Goal: Task Accomplishment & Management: Complete application form

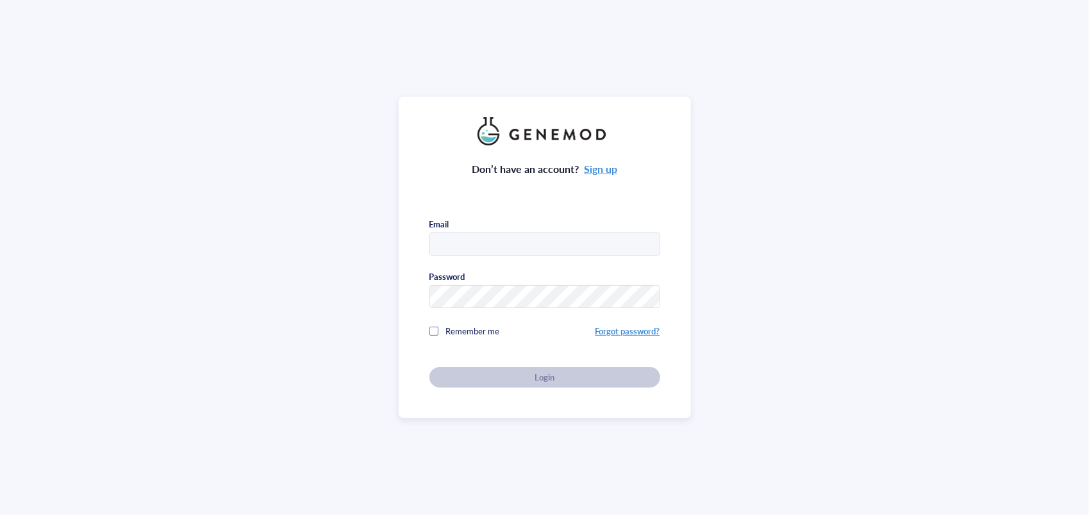
type input "[EMAIL_ADDRESS][DOMAIN_NAME]"
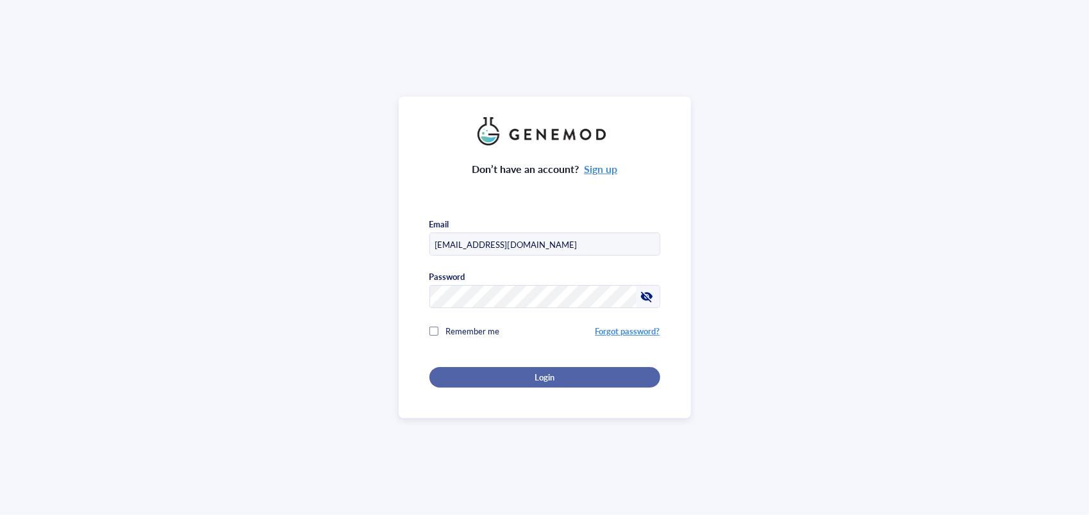
click at [443, 373] on button "Login" at bounding box center [544, 377] width 231 height 21
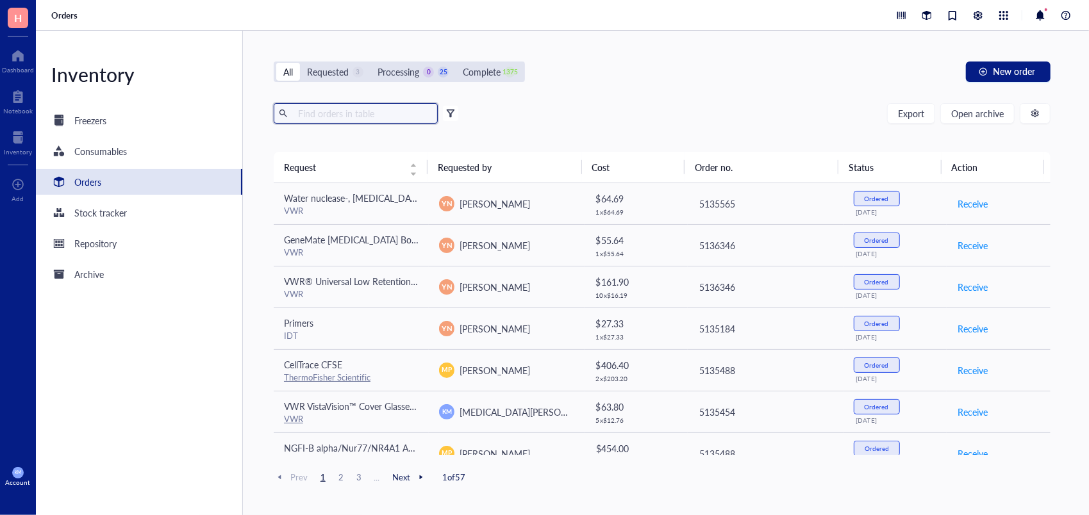
click at [330, 114] on input "text" at bounding box center [363, 113] width 140 height 19
type input "Duolink"
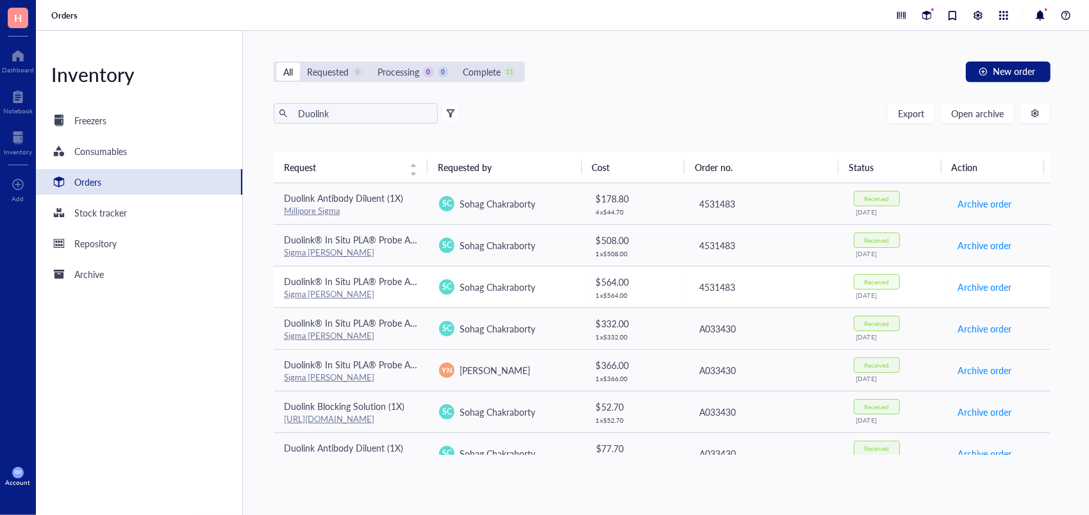
click at [379, 286] on div "Duolink® In Situ PLA® Probe Anti-Goat MINUS" at bounding box center [351, 281] width 135 height 14
click at [388, 338] on div "Sigma [PERSON_NAME]" at bounding box center [351, 336] width 135 height 12
click at [387, 386] on td "Duolink® In Situ PLA® Probe Anti-Goat MINUS Sigma [PERSON_NAME]" at bounding box center [351, 370] width 155 height 42
click at [414, 411] on div "Duolink Blocking Solution (1X)" at bounding box center [351, 406] width 135 height 14
click at [374, 419] on link "[URL][DOMAIN_NAME]" at bounding box center [329, 419] width 90 height 12
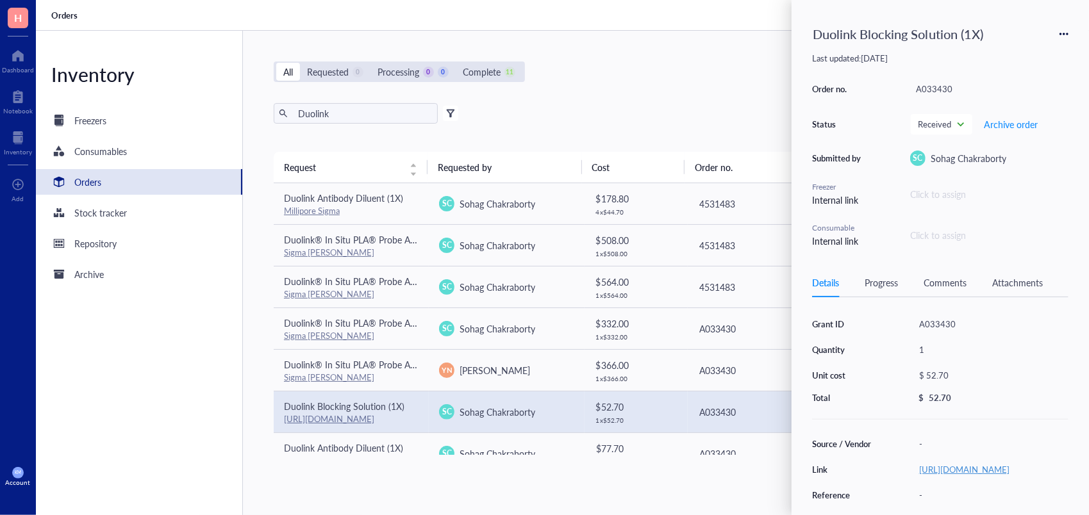
click at [941, 467] on link "[URL][DOMAIN_NAME]" at bounding box center [964, 469] width 90 height 12
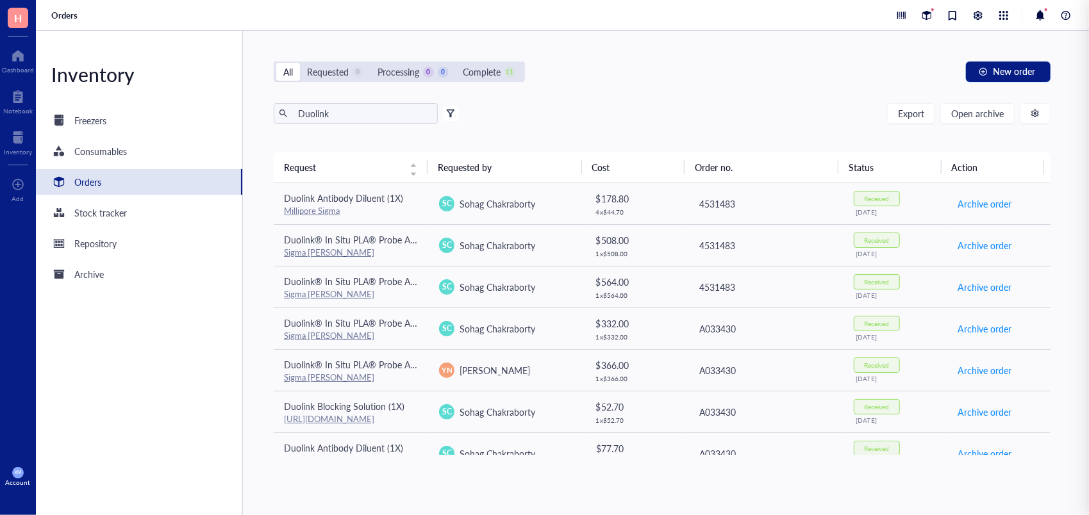
click at [690, 73] on div "All Requested 0 Processing 0 0 Complete 11 New order" at bounding box center [662, 72] width 777 height 21
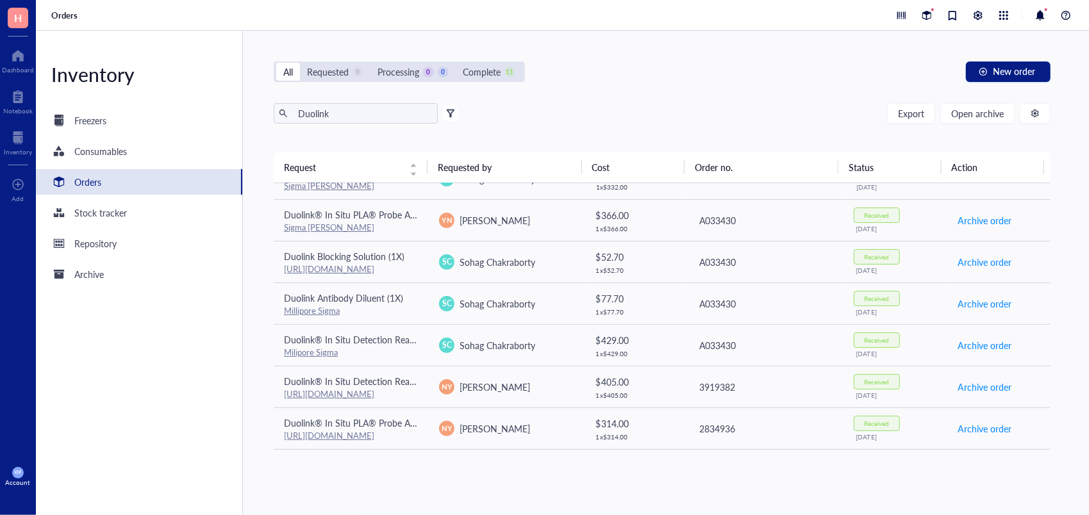
scroll to position [184, 0]
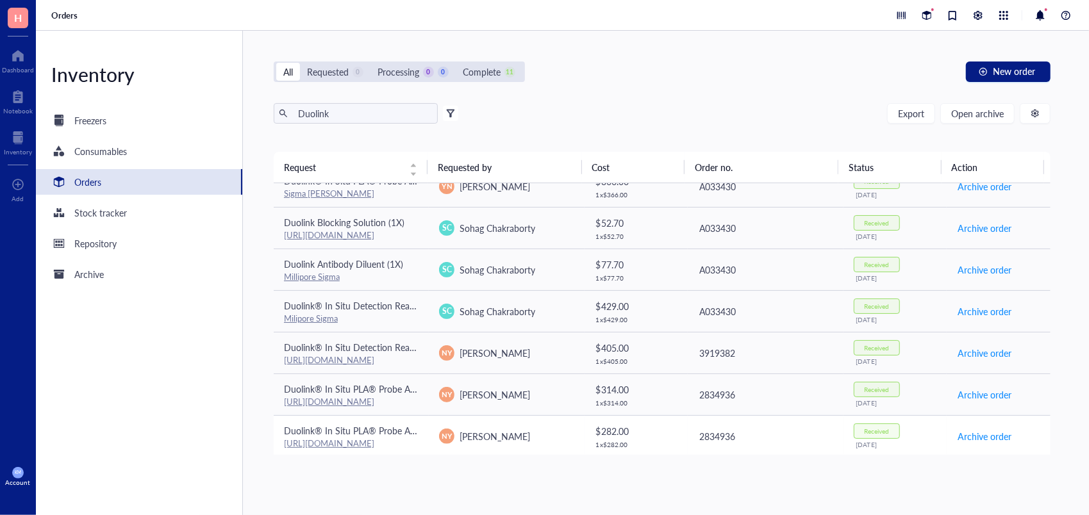
click at [426, 431] on td "Duolink® In Situ PLA® Probe Anti-Mouse PLUS [URL][DOMAIN_NAME]" at bounding box center [351, 436] width 155 height 42
click at [426, 400] on td "Duolink® In Situ PLA® Probe Anti-Goat MINUS [URL][DOMAIN_NAME]" at bounding box center [351, 395] width 155 height 42
click at [424, 342] on td "Duolink® In Situ Detection Reagents Red [URL][DOMAIN_NAME]" at bounding box center [351, 353] width 155 height 42
click at [593, 53] on div "All Requested 0 Processing 0 0 Complete 11 New order Duolink Export Open archiv…" at bounding box center [662, 273] width 838 height 484
click at [991, 71] on button "New order" at bounding box center [1008, 72] width 85 height 21
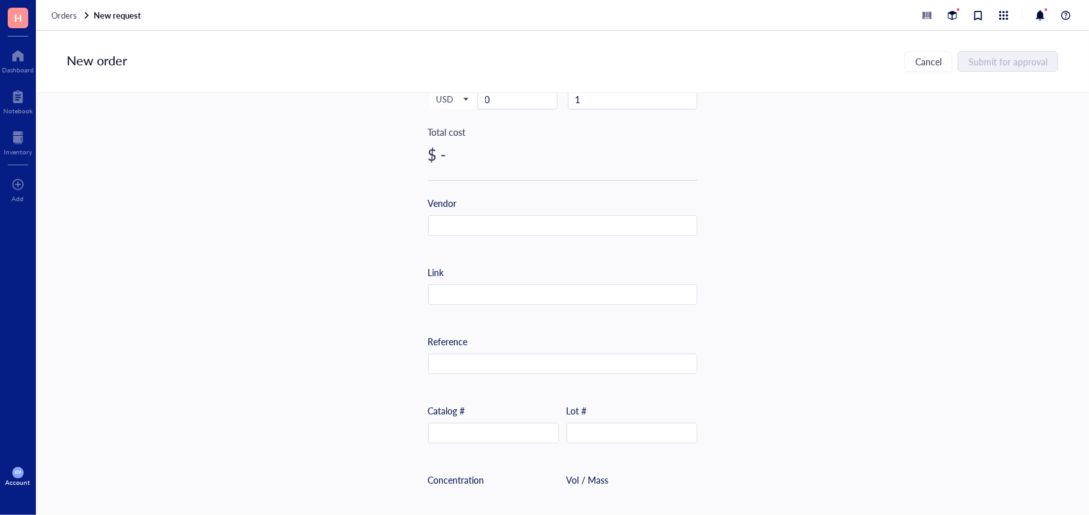
scroll to position [401, 0]
click at [559, 217] on input "text" at bounding box center [563, 219] width 268 height 21
paste input "[URL][DOMAIN_NAME][MEDICAL_DATA]"
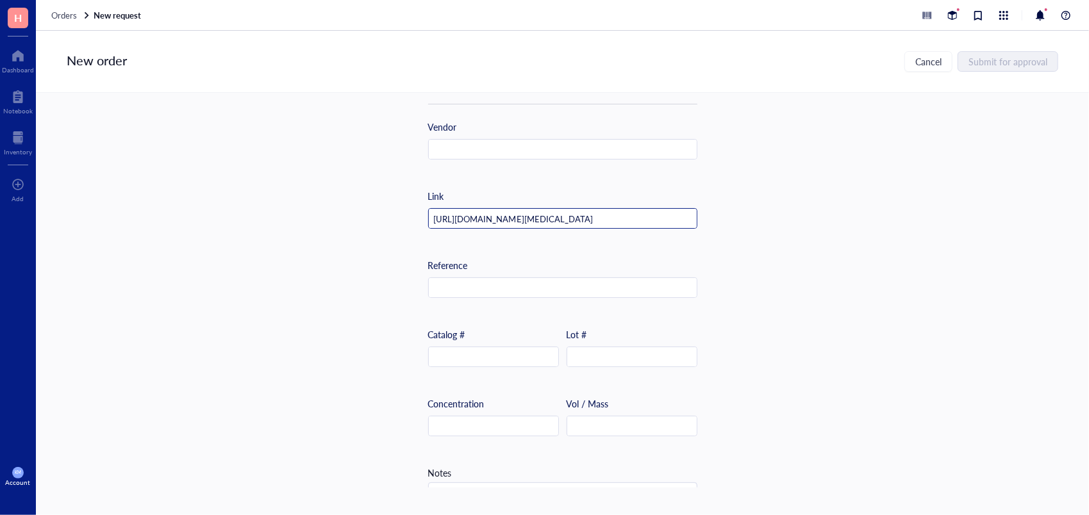
scroll to position [0, 119]
type input "[URL][DOMAIN_NAME][MEDICAL_DATA]"
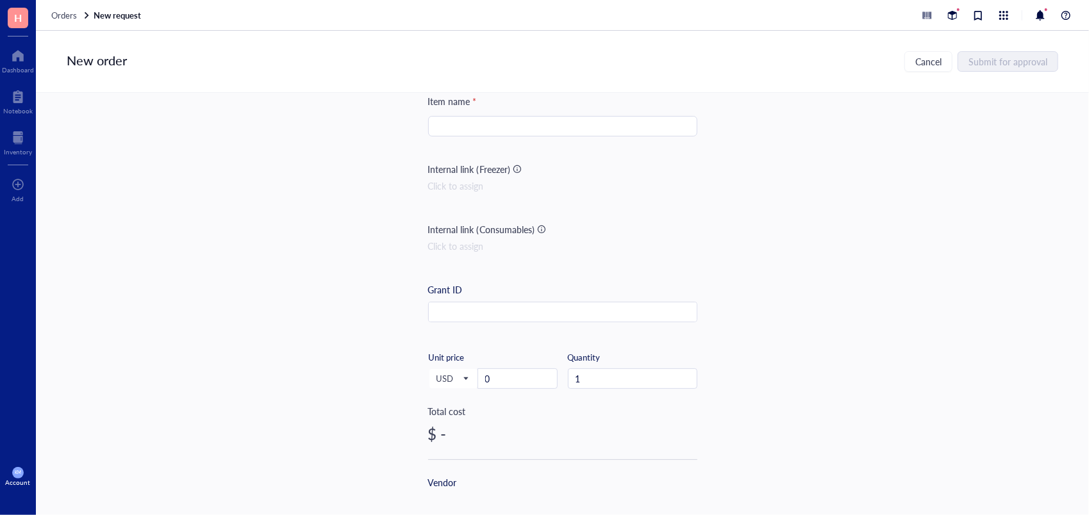
scroll to position [3, 0]
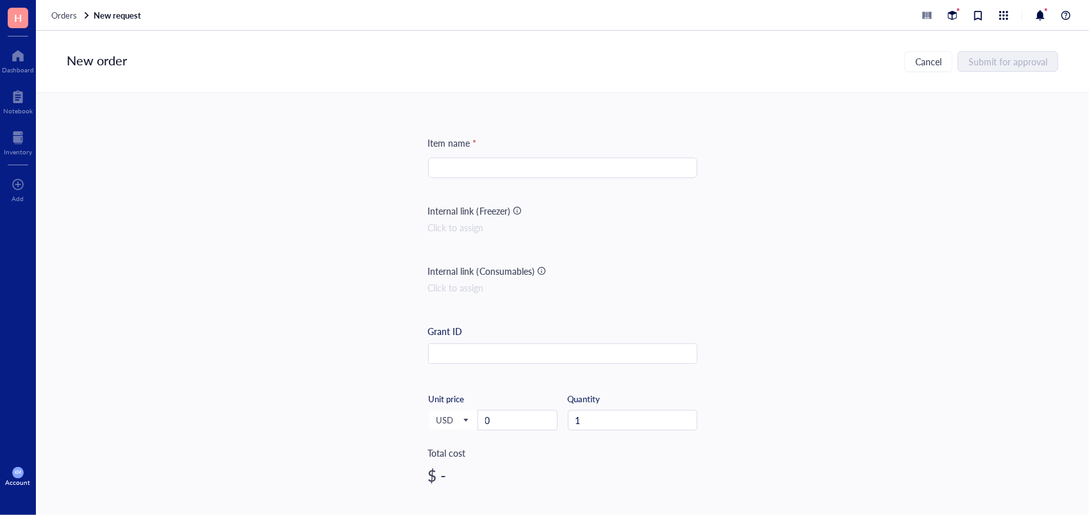
paste input "Antigen Unmasking Solution, Citrate-Based (H-3300-250)"
click at [596, 177] on input "search" at bounding box center [563, 167] width 254 height 19
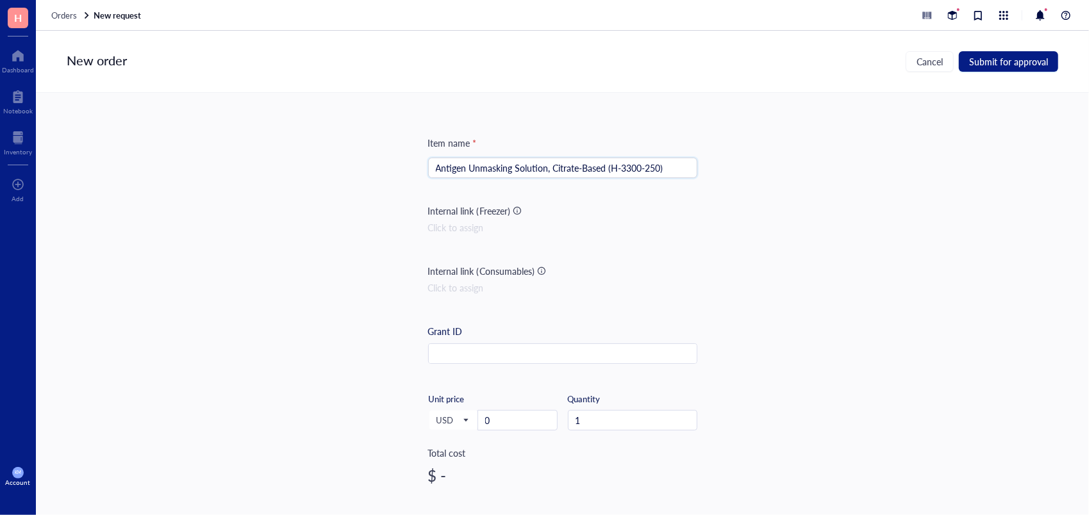
type input "Antigen Unmasking Solution, Citrate-Based (H-3300-250)"
click at [492, 422] on input "0" at bounding box center [517, 420] width 79 height 19
click at [492, 422] on input "1" at bounding box center [517, 420] width 79 height 19
click at [492, 422] on input "18" at bounding box center [517, 420] width 79 height 19
drag, startPoint x: 1083, startPoint y: 149, endPoint x: 1088, endPoint y: 191, distance: 42.6
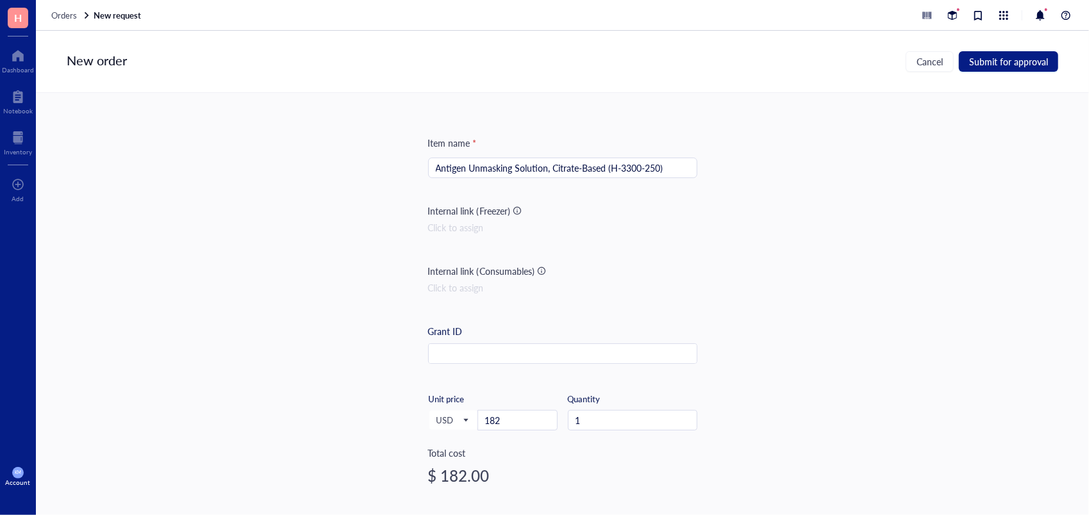
click at [1088, 191] on html "H Dashboard Notebook Inventory To pick up a draggable item, press the space bar…" at bounding box center [544, 257] width 1089 height 515
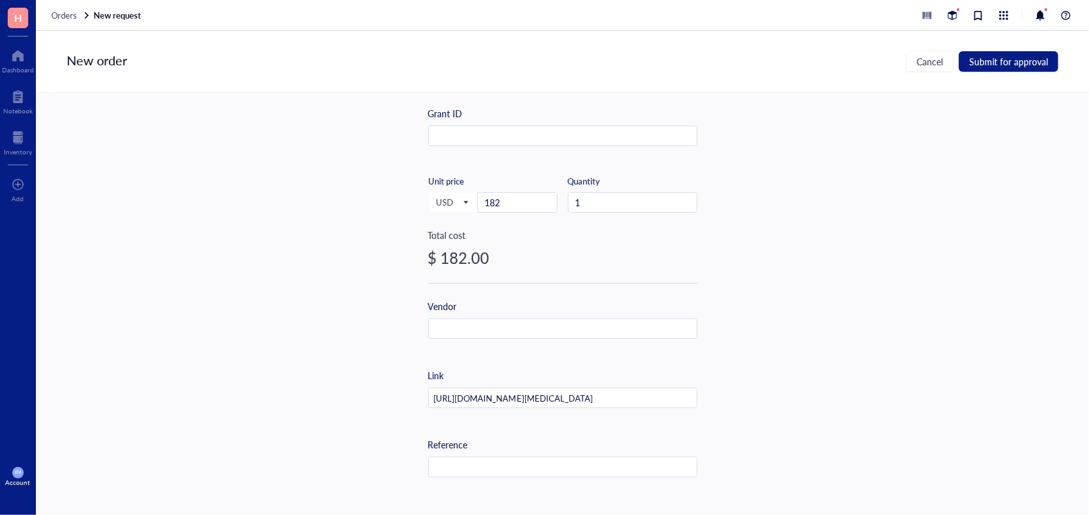
scroll to position [282, 0]
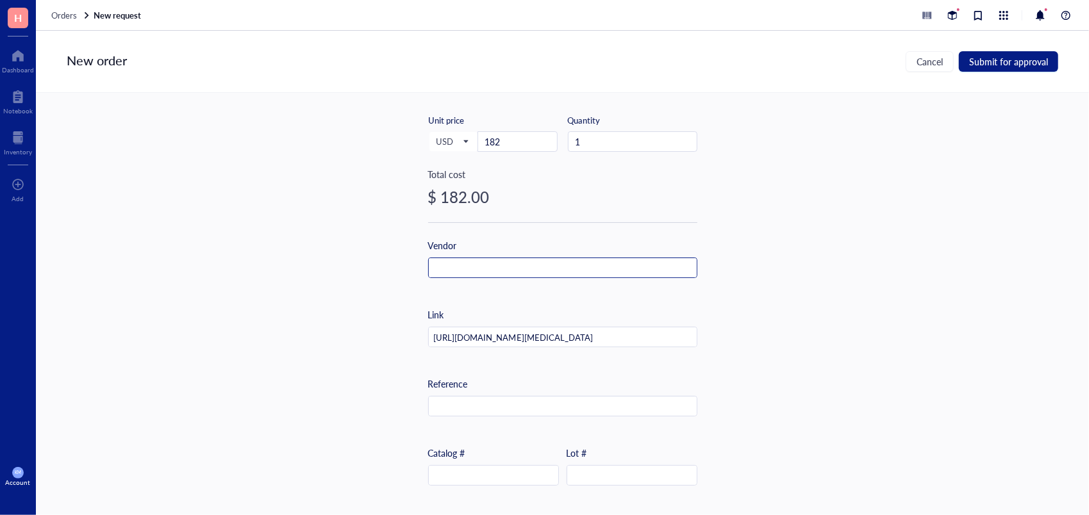
click at [533, 262] on input "text" at bounding box center [563, 268] width 268 height 21
click at [533, 262] on input "V" at bounding box center [563, 268] width 268 height 21
drag, startPoint x: 445, startPoint y: 270, endPoint x: 406, endPoint y: 267, distance: 39.3
click at [406, 267] on div "Item name * Antigen Unmasking Solution, Citrate-Based (H-3300-250) Internal lin…" at bounding box center [562, 290] width 1053 height 395
click at [558, 270] on input "ector Laboratorieector Laboratorie" at bounding box center [563, 268] width 268 height 21
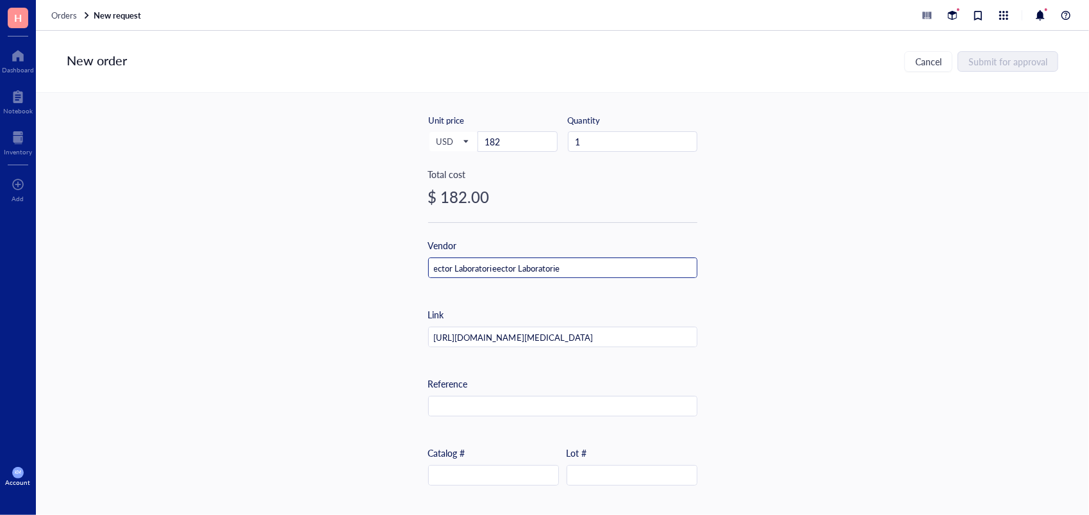
drag, startPoint x: 603, startPoint y: 267, endPoint x: 406, endPoint y: 277, distance: 197.0
click at [406, 277] on div "Item name * Internal link (Freezer) Click to assign Internal link (Consumables)…" at bounding box center [562, 290] width 1053 height 395
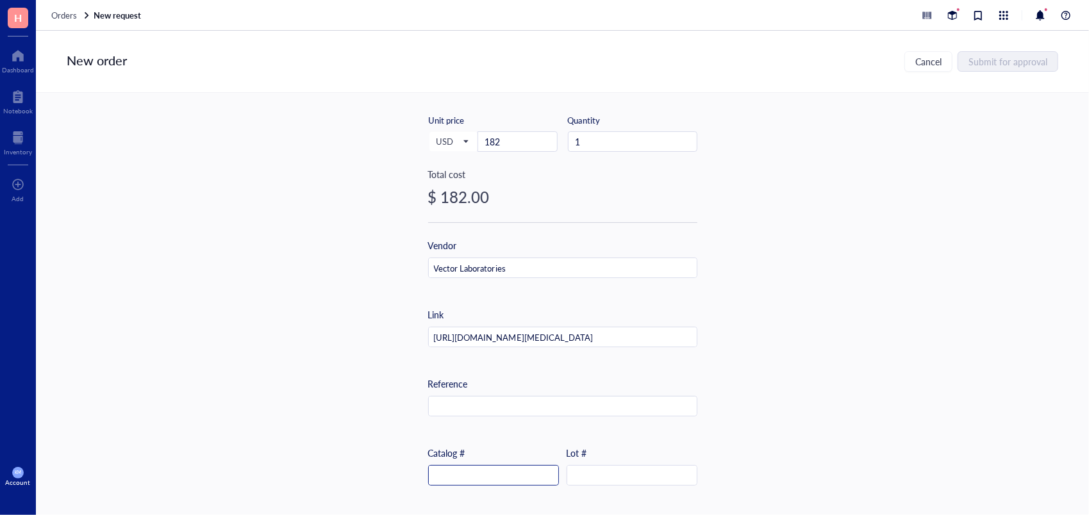
click at [484, 477] on input "text" at bounding box center [493, 476] width 129 height 21
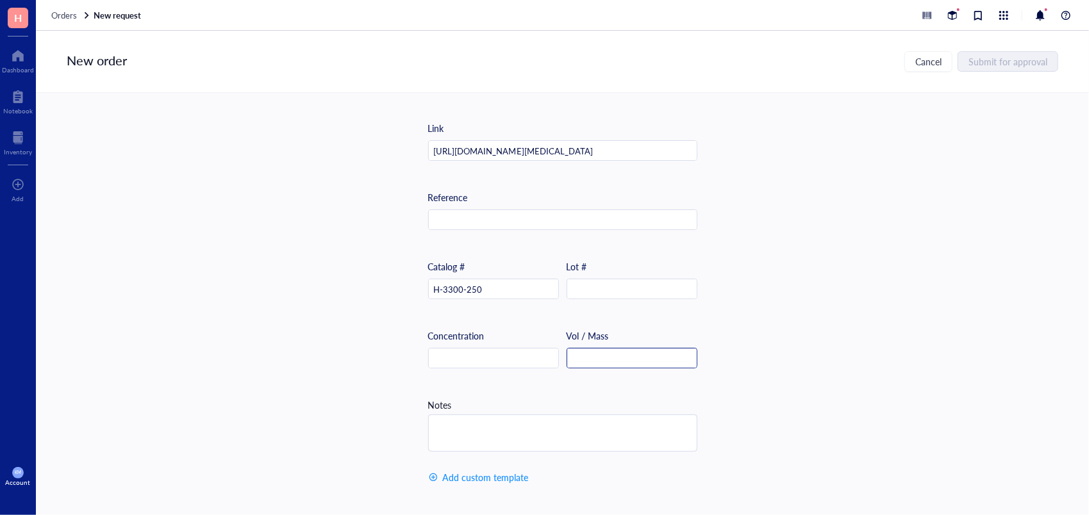
click at [639, 354] on input "text" at bounding box center [631, 359] width 129 height 21
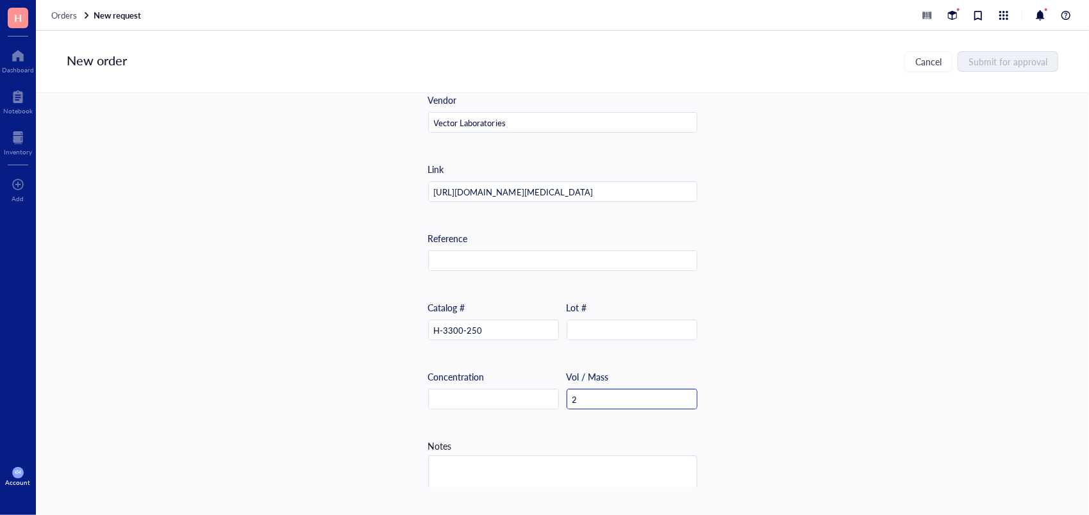
click at [620, 398] on input "2" at bounding box center [631, 400] width 129 height 21
click at [620, 398] on input "25" at bounding box center [631, 400] width 129 height 21
click at [620, 398] on input "250" at bounding box center [631, 400] width 129 height 21
click at [620, 398] on input "250 m" at bounding box center [631, 400] width 129 height 21
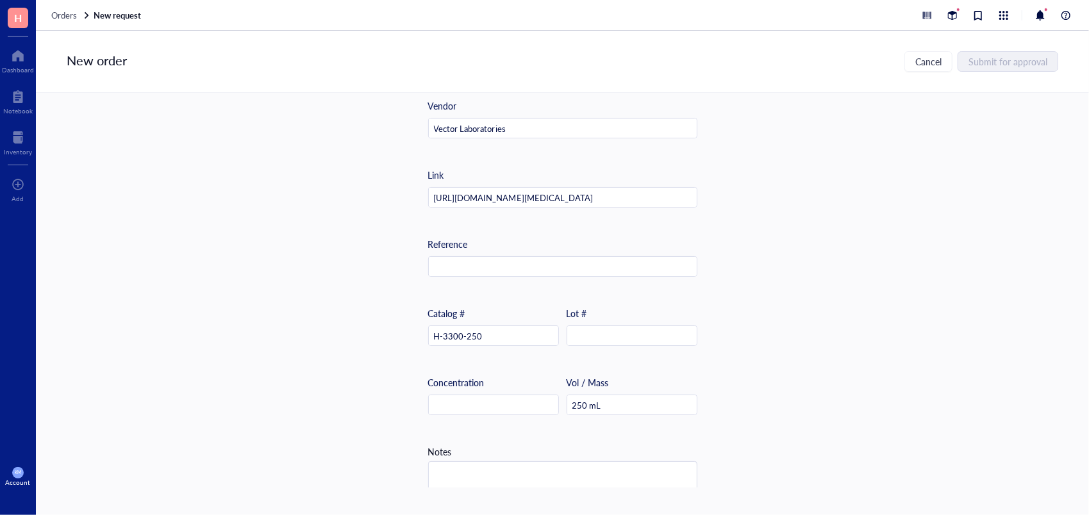
scroll to position [0, 0]
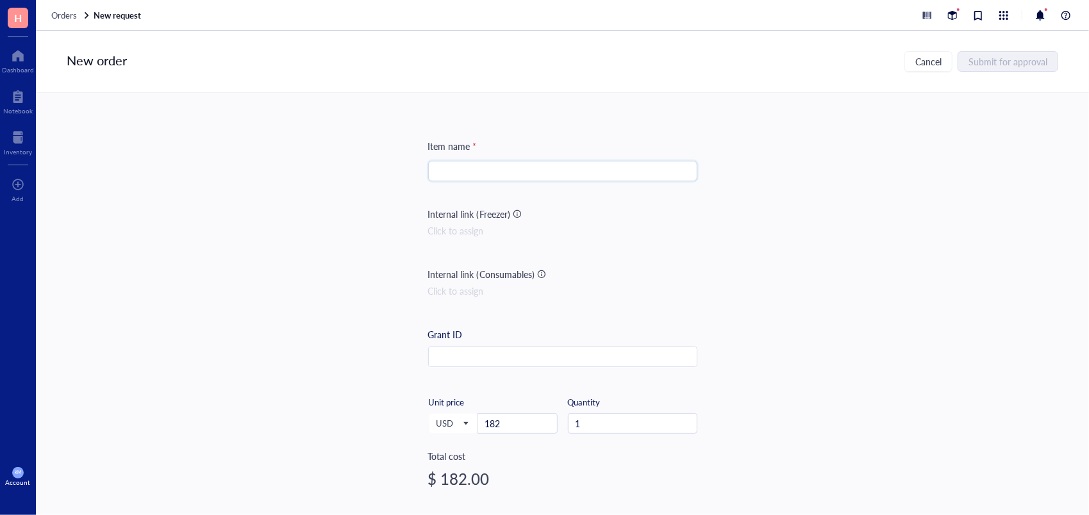
click at [511, 173] on input "search" at bounding box center [563, 170] width 254 height 19
paste input "Antigen Unmasking Solution, Citrate-Based (H-3300-250)"
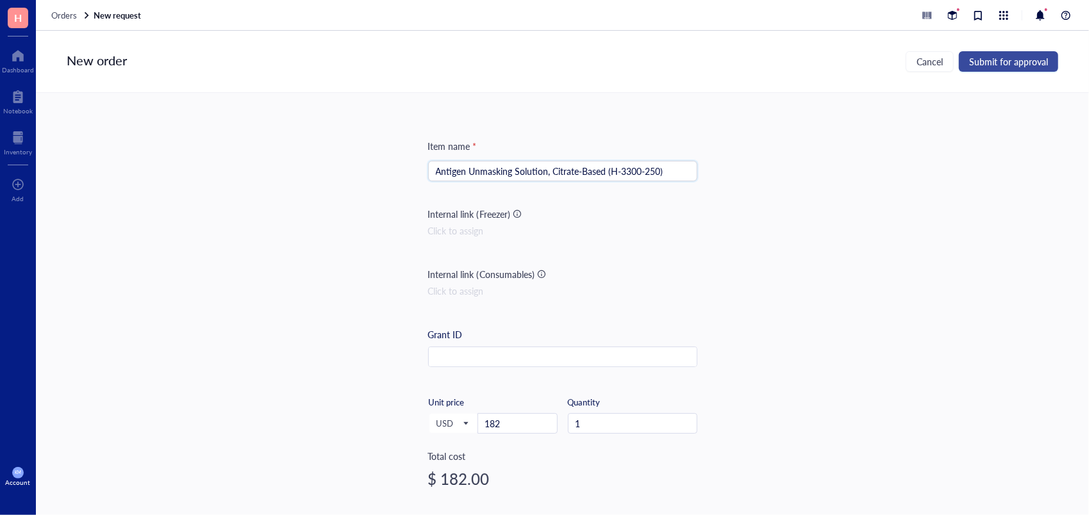
type input "Antigen Unmasking Solution, Citrate-Based (H-3300-250)"
click at [1015, 67] on span "Submit for approval" at bounding box center [1008, 61] width 79 height 10
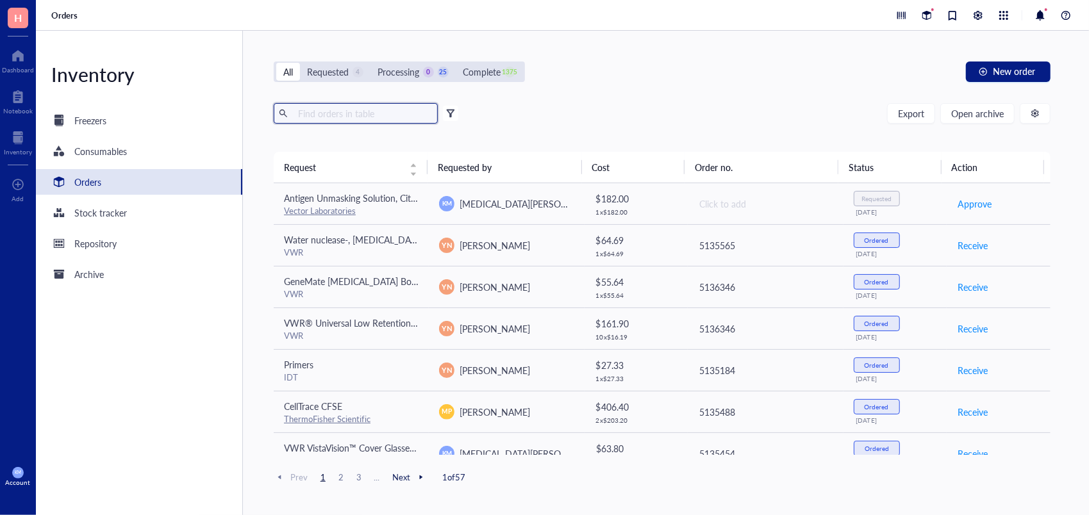
click at [397, 111] on input "text" at bounding box center [363, 113] width 140 height 19
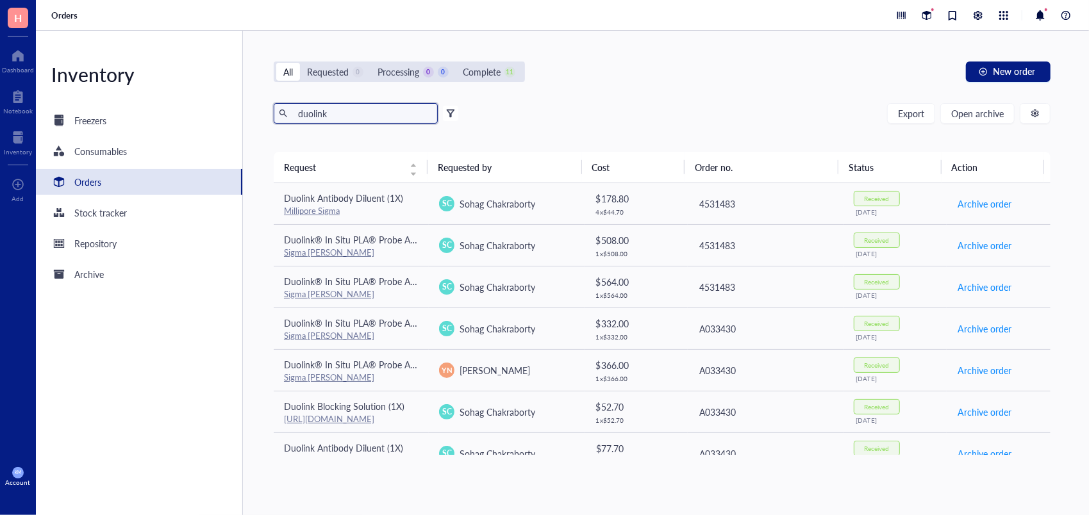
type input "duolink"
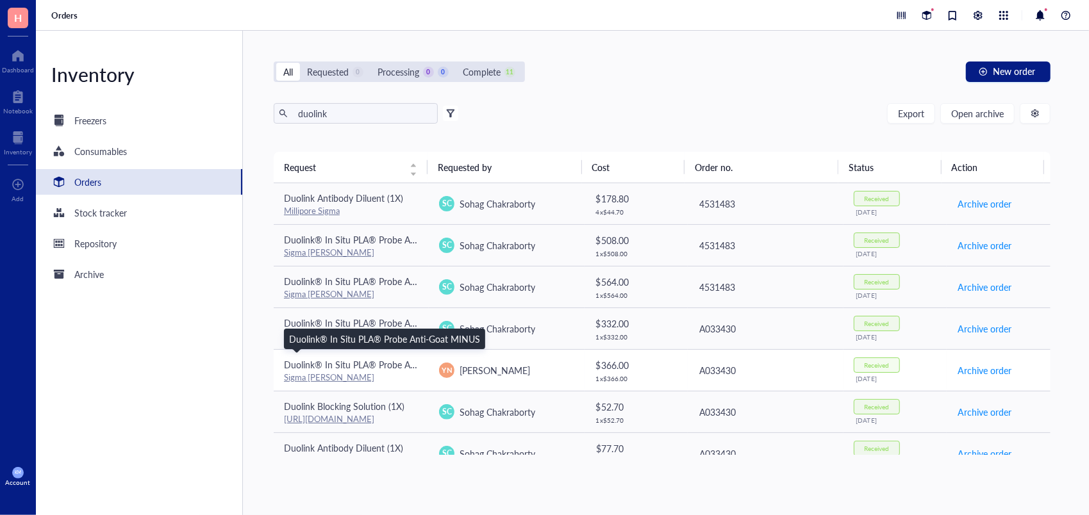
click at [379, 368] on span "Duolink® In Situ PLA® Probe Anti-Goat MINUS" at bounding box center [379, 364] width 191 height 13
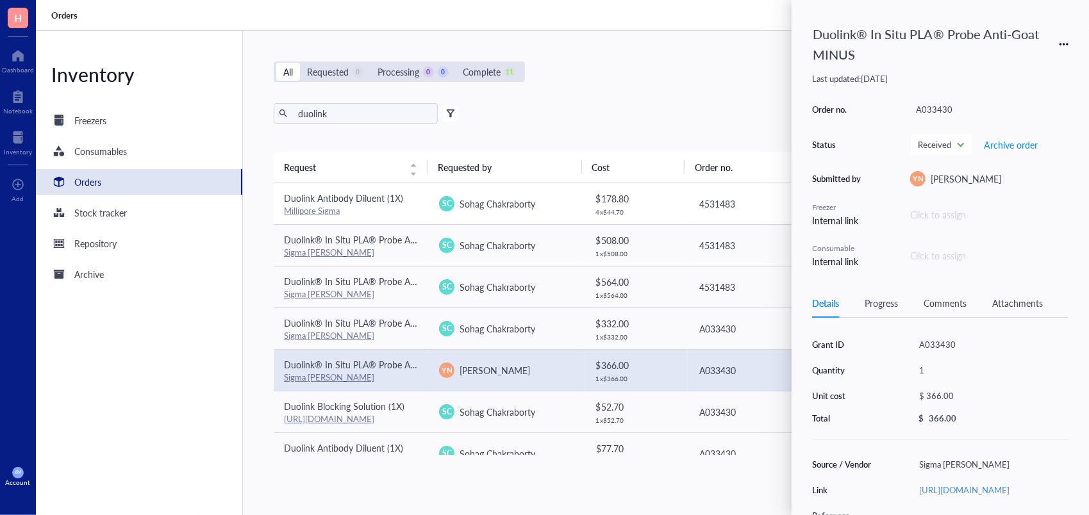
click at [363, 217] on td "Duolink Antibody Diluent (1X) Millipore Sigma" at bounding box center [351, 204] width 155 height 42
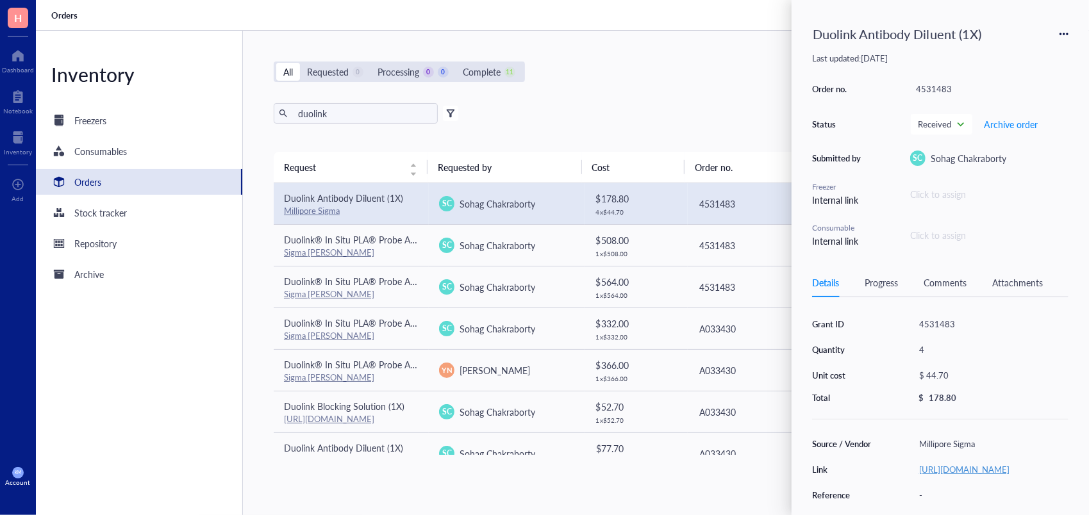
click at [986, 470] on link "[URL][DOMAIN_NAME]" at bounding box center [964, 469] width 90 height 12
click at [416, 251] on div "Sigma [PERSON_NAME]" at bounding box center [351, 253] width 135 height 12
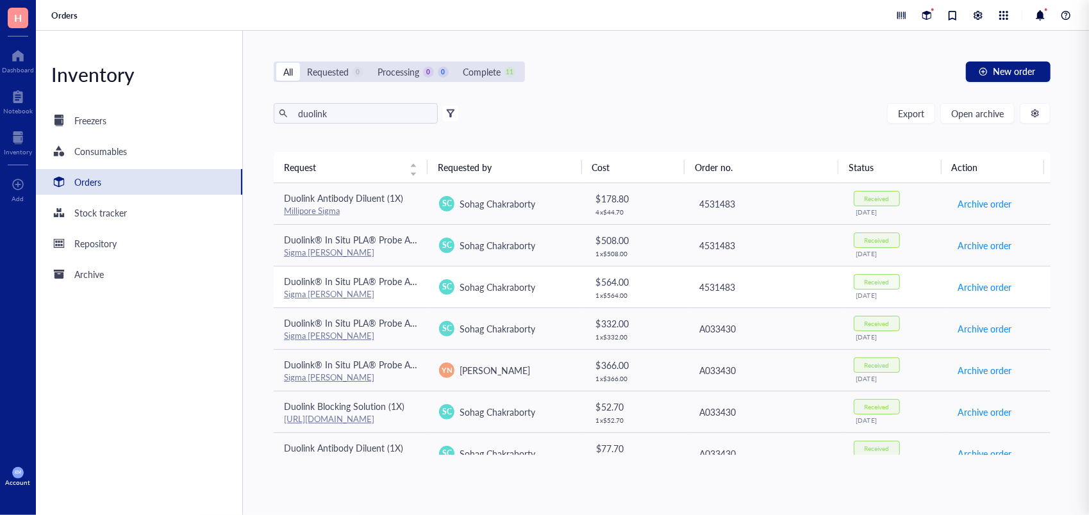
click at [420, 292] on td "Duolink® In Situ PLA® Probe Anti-Goat MINUS Sigma [PERSON_NAME]" at bounding box center [351, 287] width 155 height 42
click at [429, 335] on td "SC Sohag Chakraborty" at bounding box center [506, 329] width 155 height 42
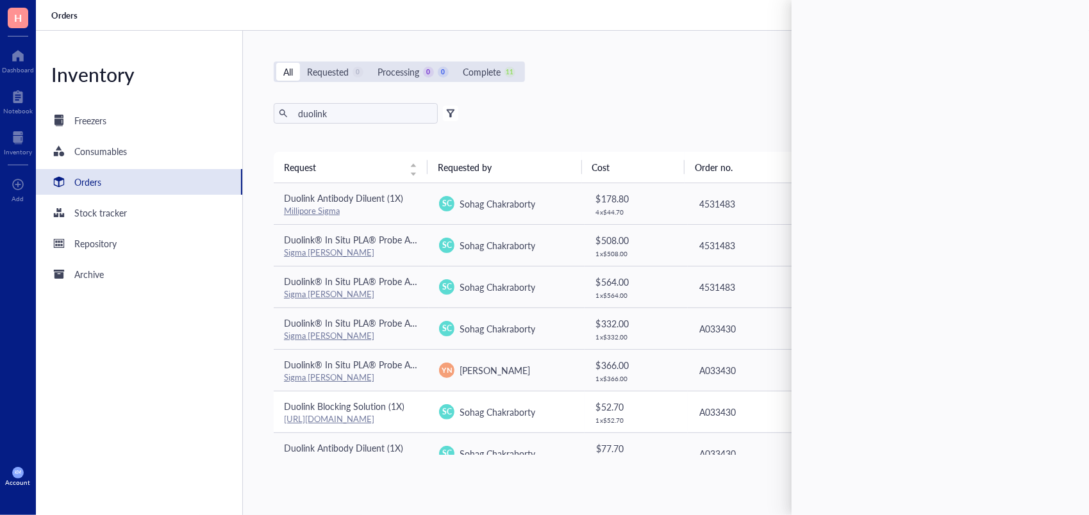
click at [429, 394] on td "SC Sohag Chakraborty" at bounding box center [506, 412] width 155 height 42
click at [415, 441] on div "Duolink Antibody Diluent (1X)" at bounding box center [351, 448] width 135 height 14
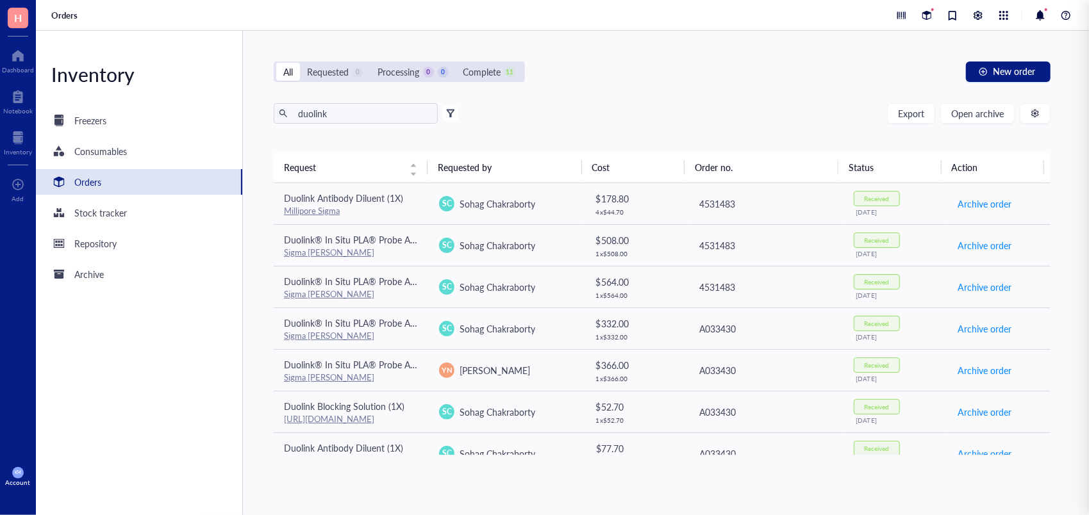
click at [704, 81] on div "All Requested 0 Processing 0 0 Complete 11 New order" at bounding box center [662, 72] width 777 height 21
click at [392, 257] on div "Sigma [PERSON_NAME]" at bounding box center [351, 253] width 135 height 12
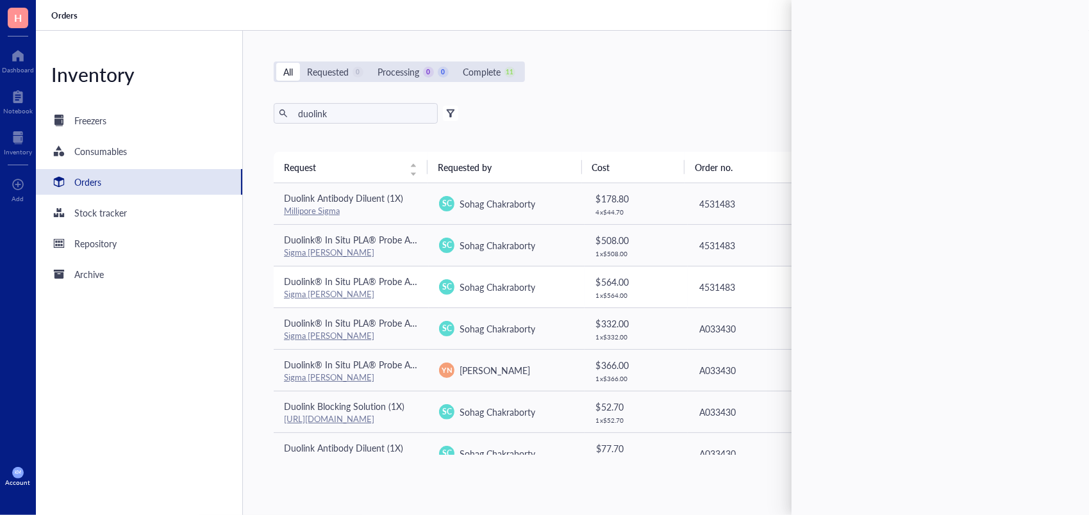
click at [401, 289] on div "Sigma [PERSON_NAME]" at bounding box center [351, 294] width 135 height 12
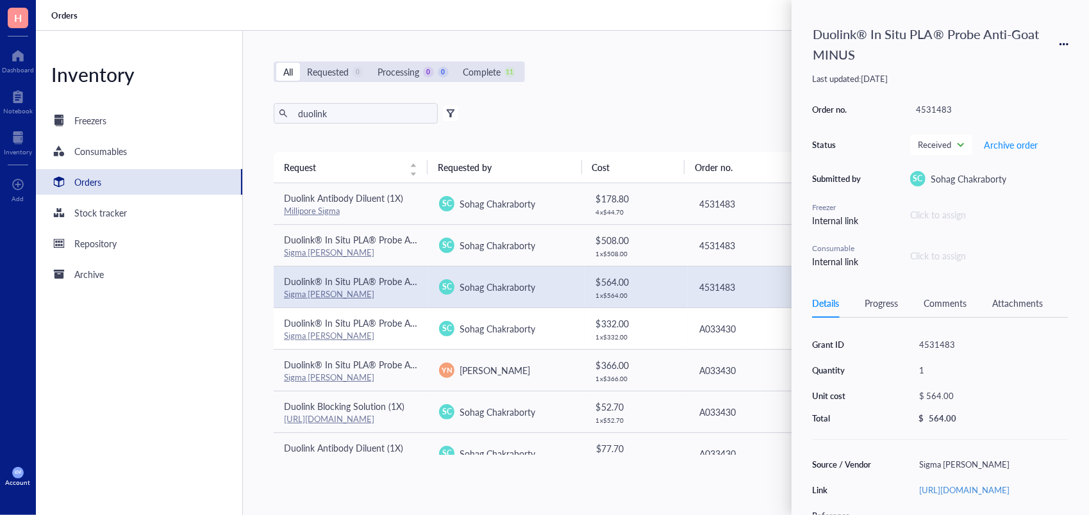
click at [422, 333] on td "Duolink® In Situ PLA® Probe Anti-Mouse PLUS Sigma [PERSON_NAME]" at bounding box center [351, 329] width 155 height 42
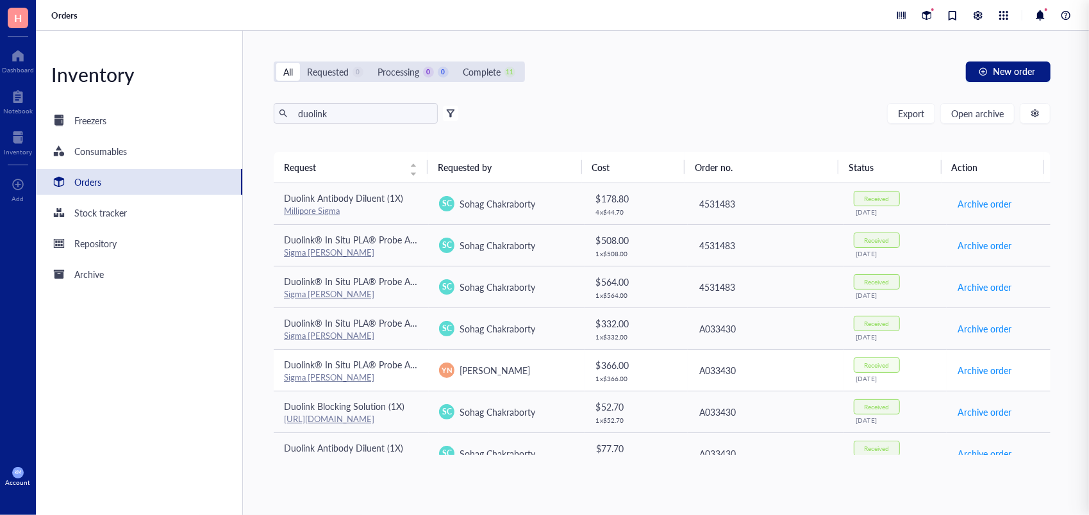
click at [425, 368] on td "Duolink® In Situ PLA® Probe Anti-Goat MINUS Sigma [PERSON_NAME]" at bounding box center [351, 370] width 155 height 42
click at [422, 413] on td "Duolink Blocking Solution (1X) [URL][DOMAIN_NAME]" at bounding box center [351, 412] width 155 height 42
click at [708, 100] on div "All Requested 0 Processing 0 0 Complete 11 New order duolink Export Open archiv…" at bounding box center [662, 273] width 838 height 484
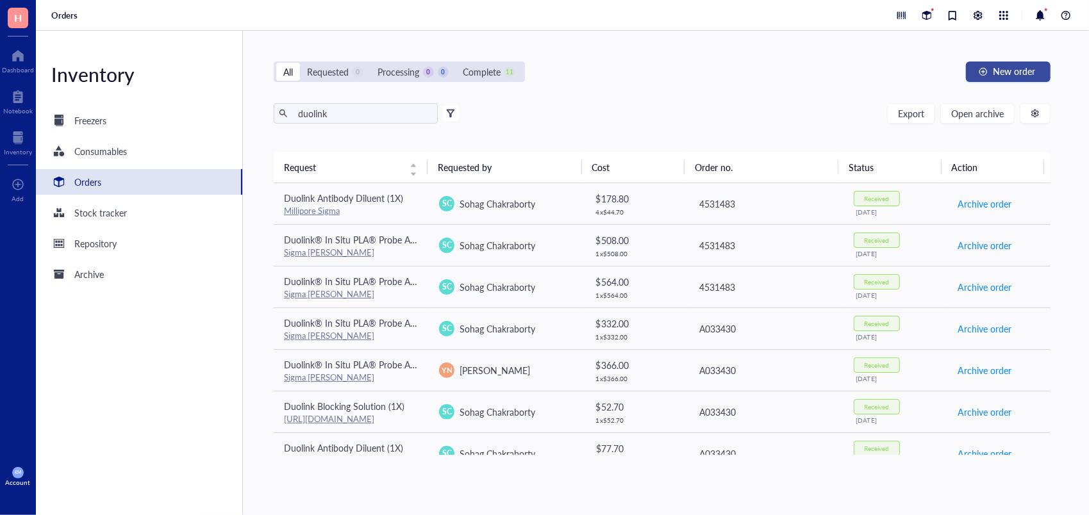
click at [976, 68] on button "New order" at bounding box center [1008, 72] width 85 height 21
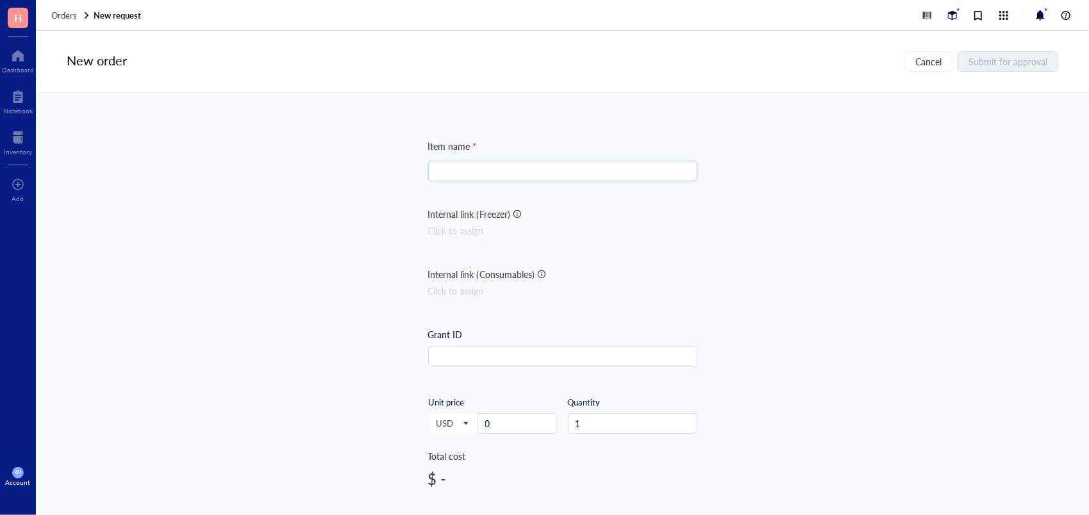
click at [595, 170] on input "search" at bounding box center [563, 170] width 254 height 19
paste input "Duolink® In Situ Red Starter Kit Mouse/Goat"
type input "Duolink® In Situ Red Starter Kit Mouse/Goat"
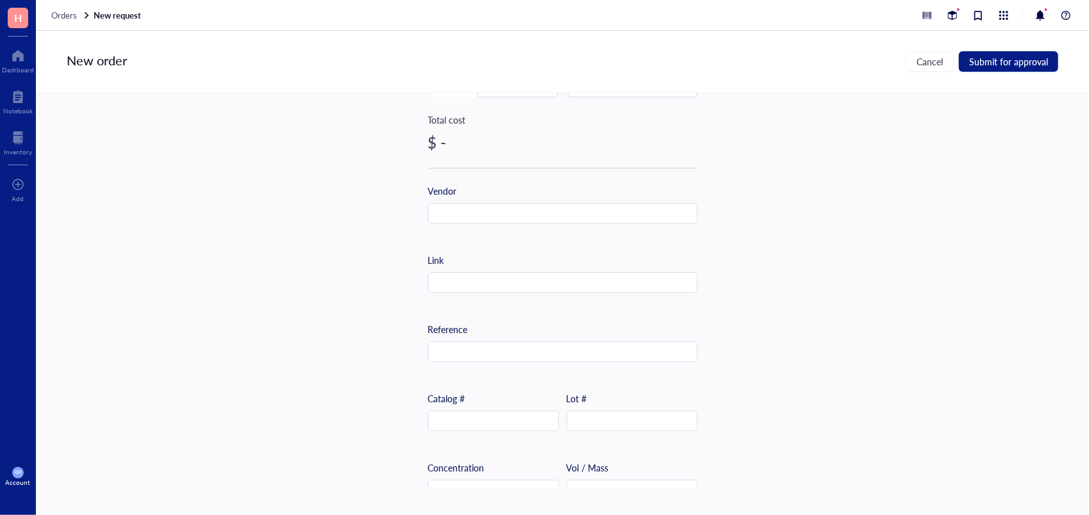
scroll to position [341, 0]
click at [503, 413] on input "text" at bounding box center [493, 417] width 129 height 21
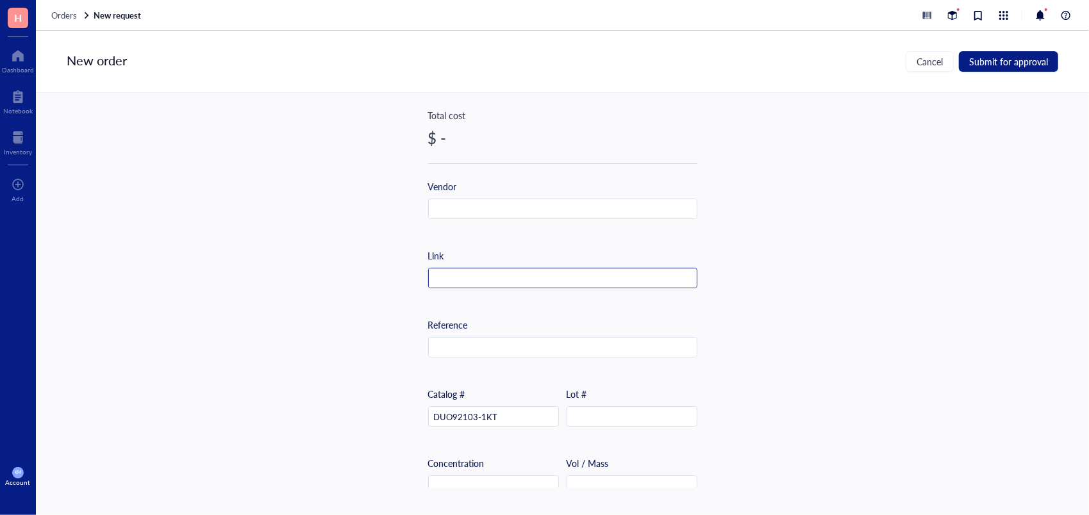
click at [629, 274] on input "text" at bounding box center [563, 279] width 268 height 21
paste input "[URL][DOMAIN_NAME]"
drag, startPoint x: 479, startPoint y: 278, endPoint x: 524, endPoint y: 277, distance: 44.9
click at [524, 277] on input "[URL][DOMAIN_NAME]" at bounding box center [563, 279] width 268 height 21
type input "[URL][DOMAIN_NAME]"
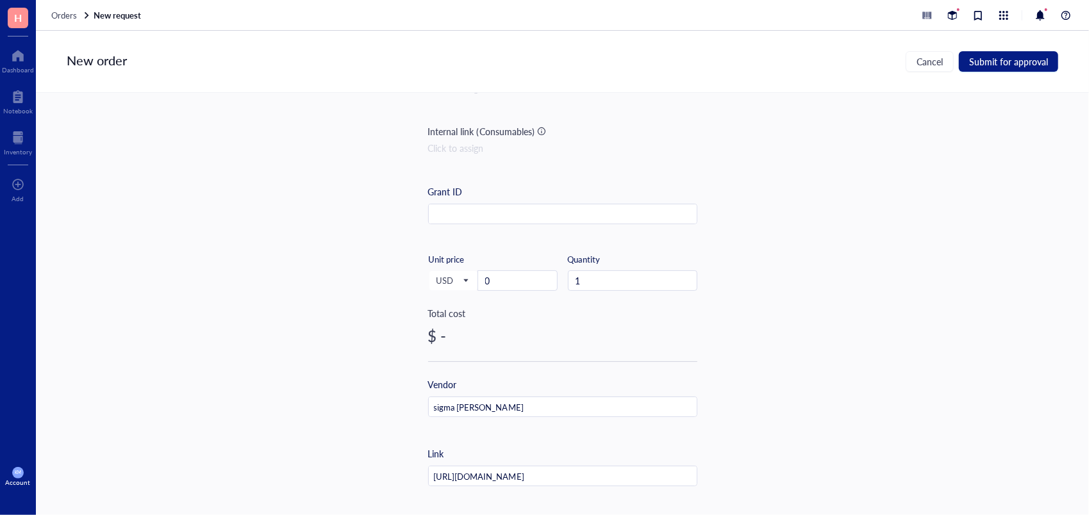
scroll to position [128, 0]
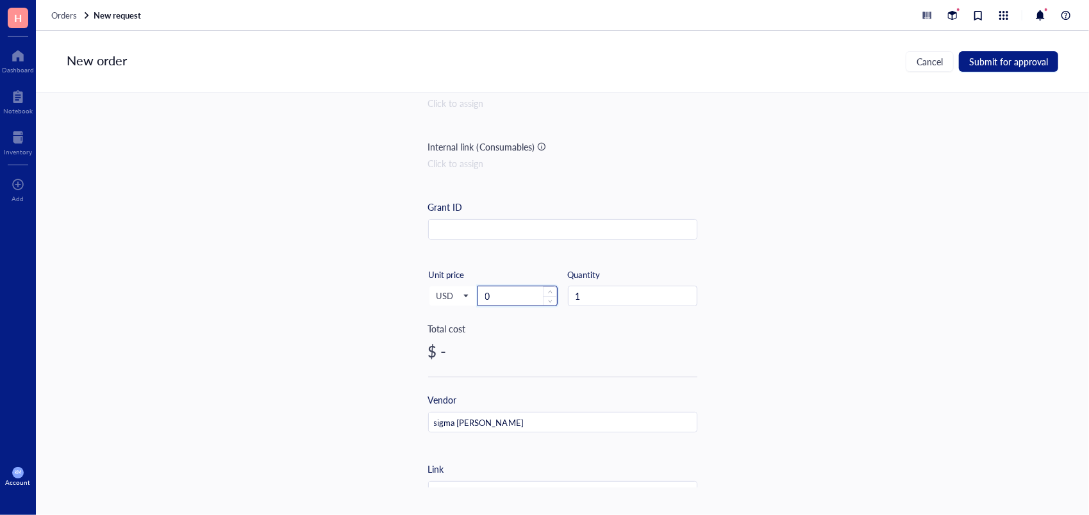
click at [497, 295] on input "0" at bounding box center [517, 295] width 79 height 19
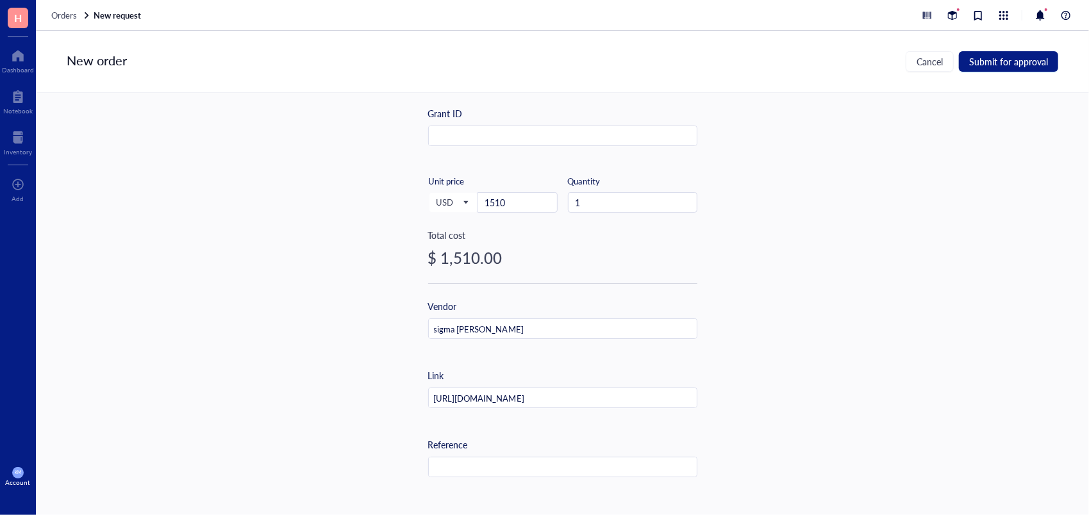
scroll to position [0, 0]
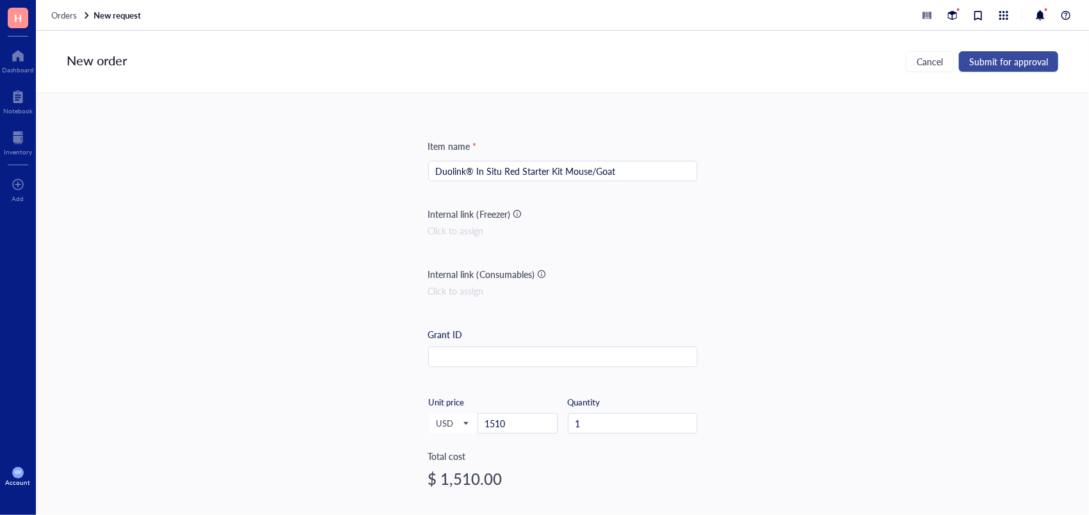
click at [1012, 67] on span "Submit for approval" at bounding box center [1008, 61] width 79 height 10
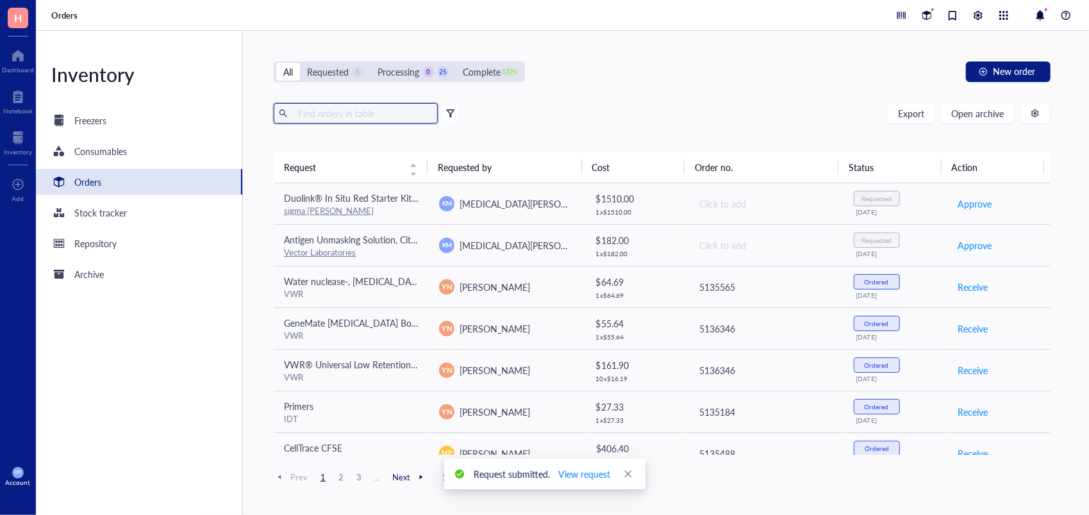
click at [414, 119] on input "text" at bounding box center [363, 113] width 140 height 19
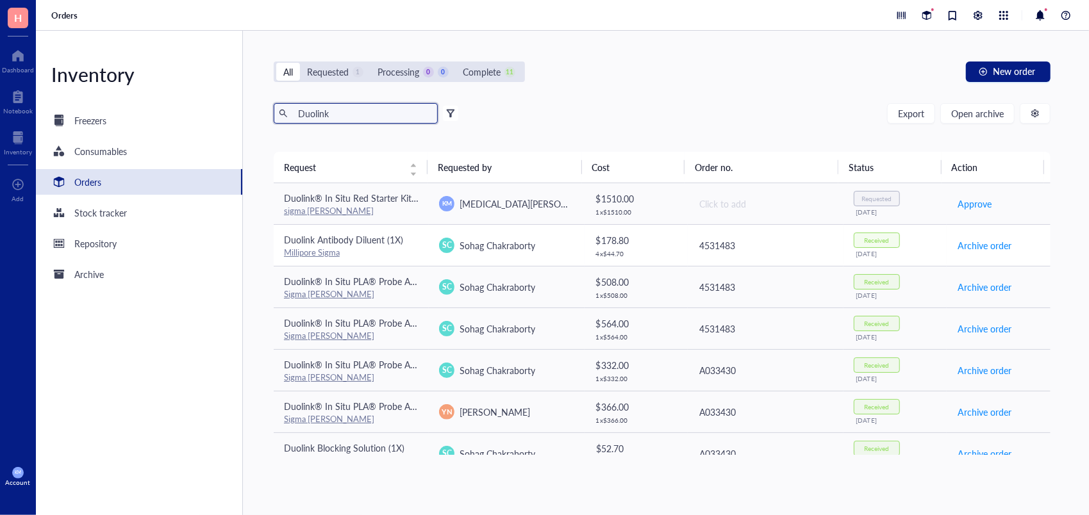
type input "Duolink"
click at [781, 242] on div "4531483" at bounding box center [765, 245] width 133 height 14
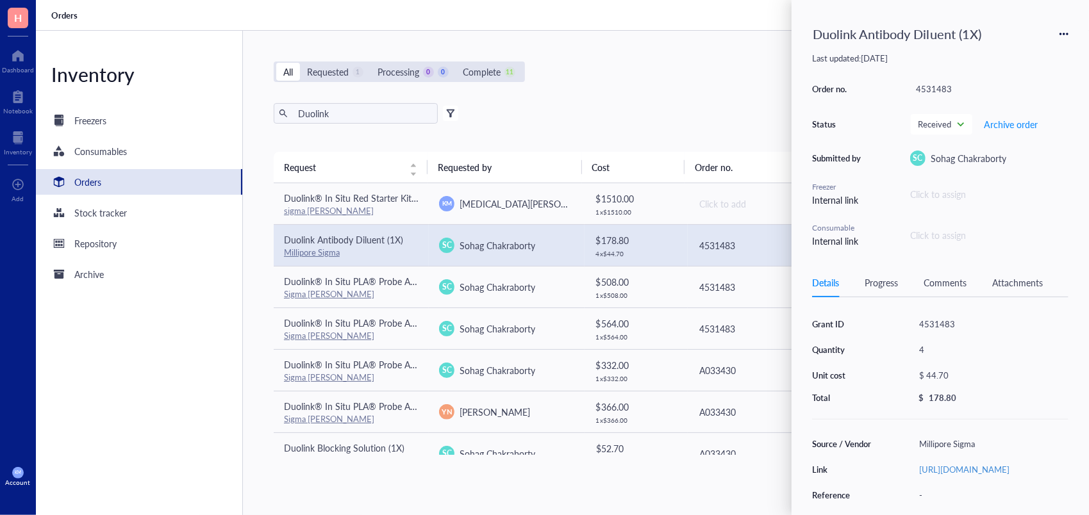
click at [1057, 30] on div "Duolink Antibody Diluent (1X)" at bounding box center [940, 34] width 256 height 27
click at [1067, 32] on icon at bounding box center [1063, 33] width 9 height 9
click at [1031, 49] on span "Request again" at bounding box center [1018, 52] width 81 height 14
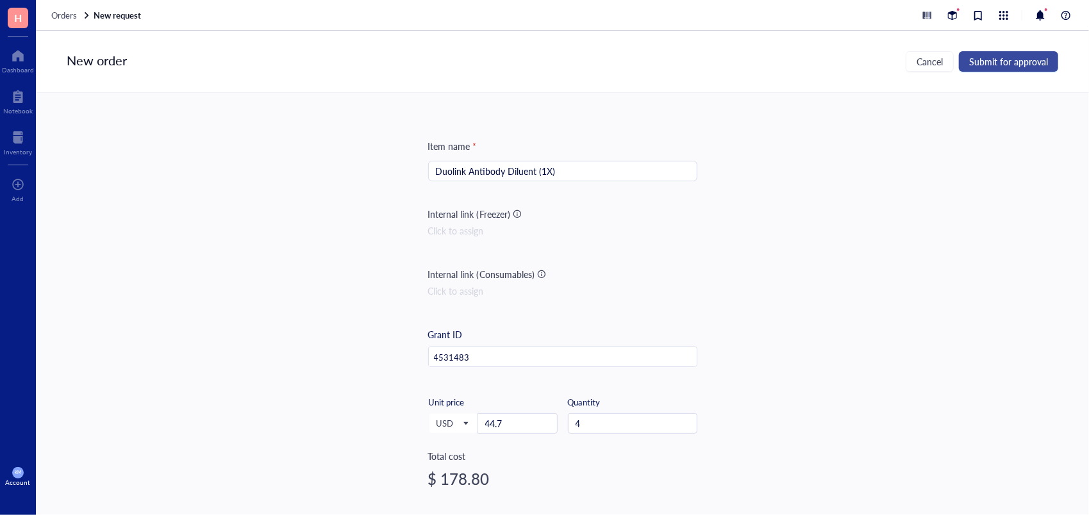
click at [996, 53] on button "Submit for approval" at bounding box center [1008, 61] width 99 height 21
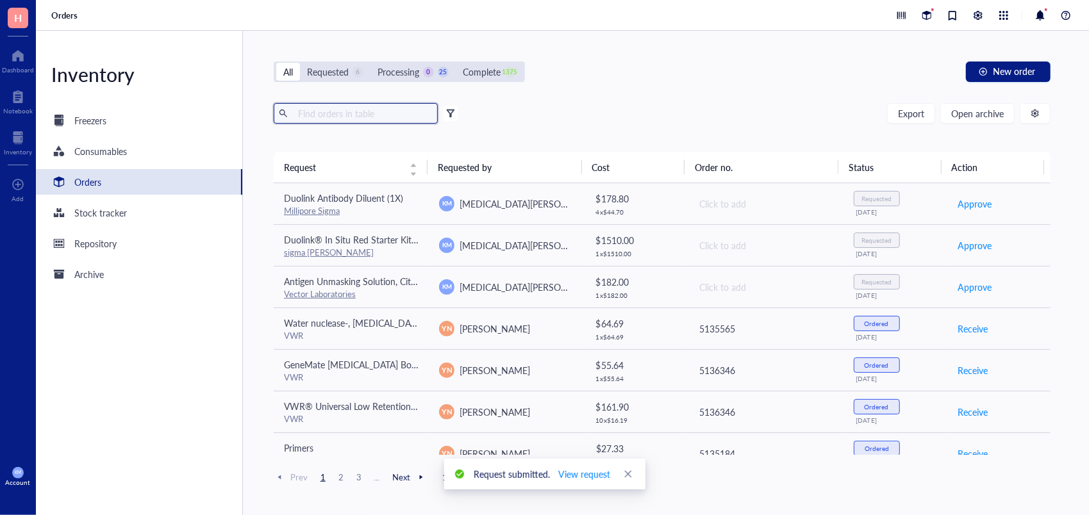
click at [393, 110] on input "text" at bounding box center [363, 113] width 140 height 19
type input "a"
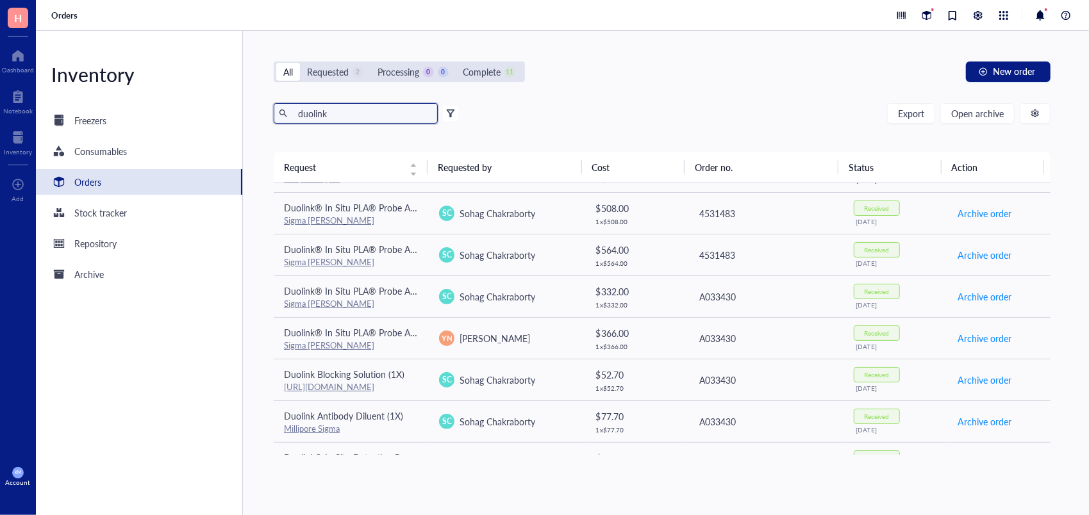
scroll to position [135, 0]
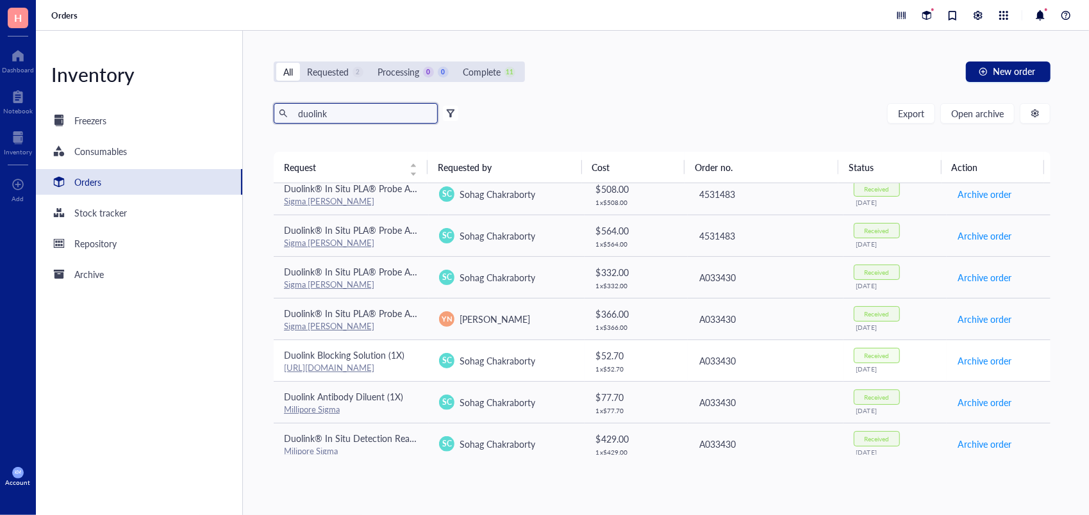
type input "duolink"
click at [417, 348] on div "Duolink Blocking Solution (1X)" at bounding box center [351, 355] width 135 height 14
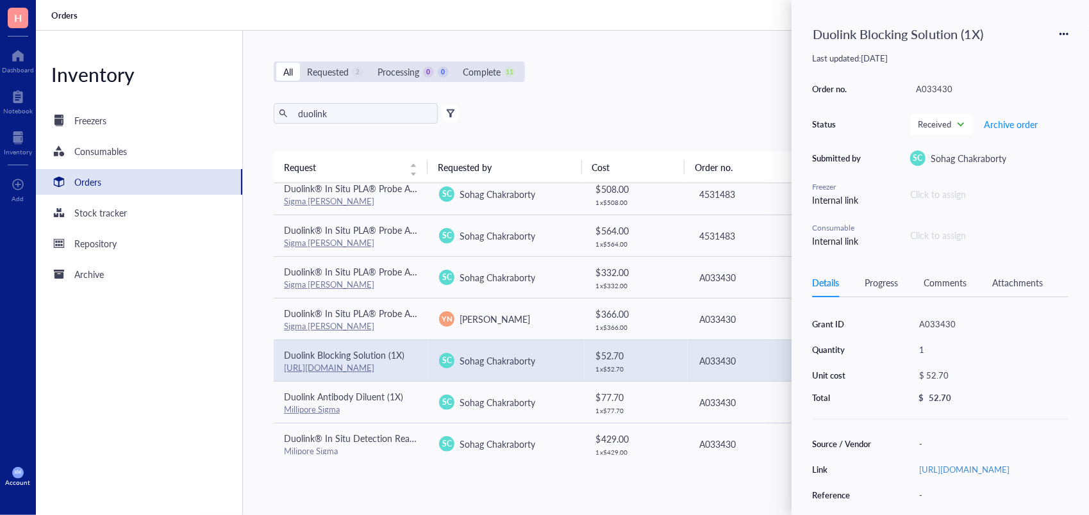
click at [1061, 30] on icon at bounding box center [1063, 33] width 9 height 9
click at [1022, 54] on span "Request again" at bounding box center [1018, 52] width 81 height 14
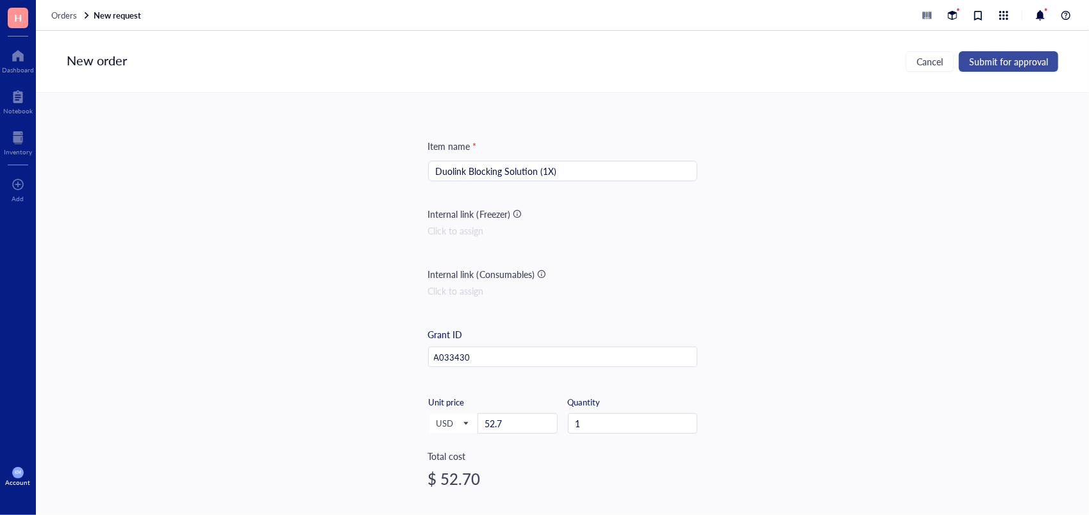
click at [989, 67] on span "Submit for approval" at bounding box center [1008, 61] width 79 height 10
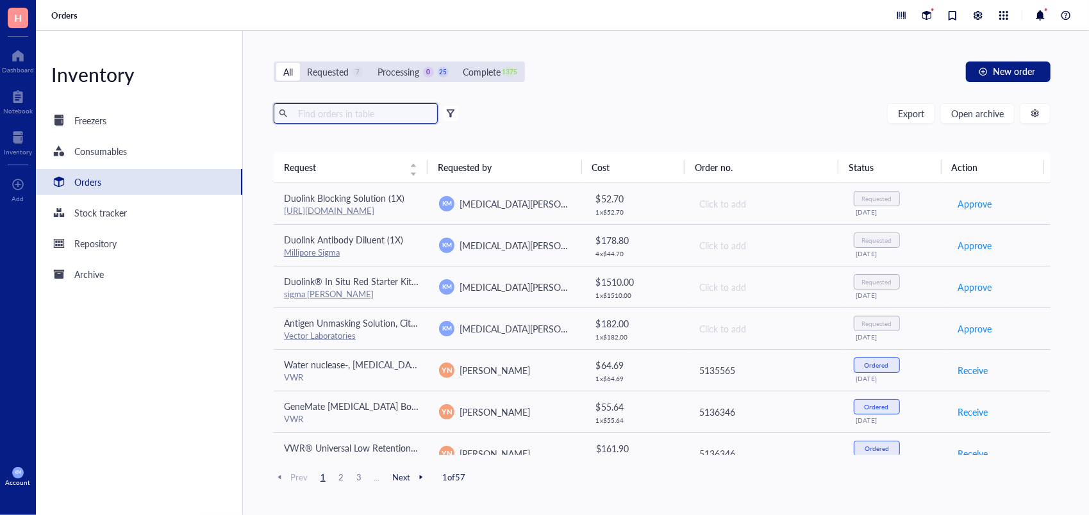
click at [391, 111] on input "text" at bounding box center [363, 113] width 140 height 19
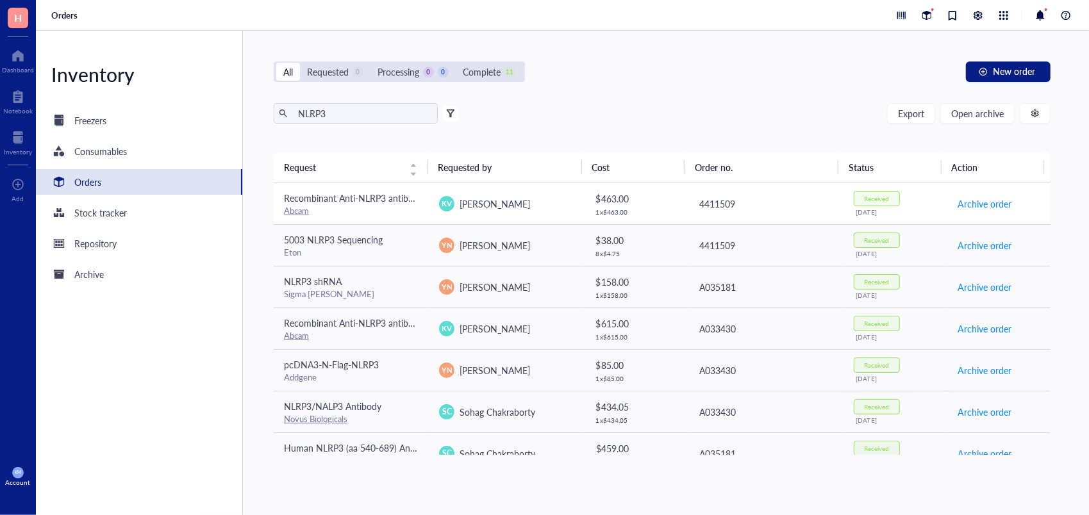
click at [400, 215] on div "Abcam" at bounding box center [351, 211] width 135 height 12
click at [387, 413] on div "Novus Biologicals" at bounding box center [351, 419] width 135 height 12
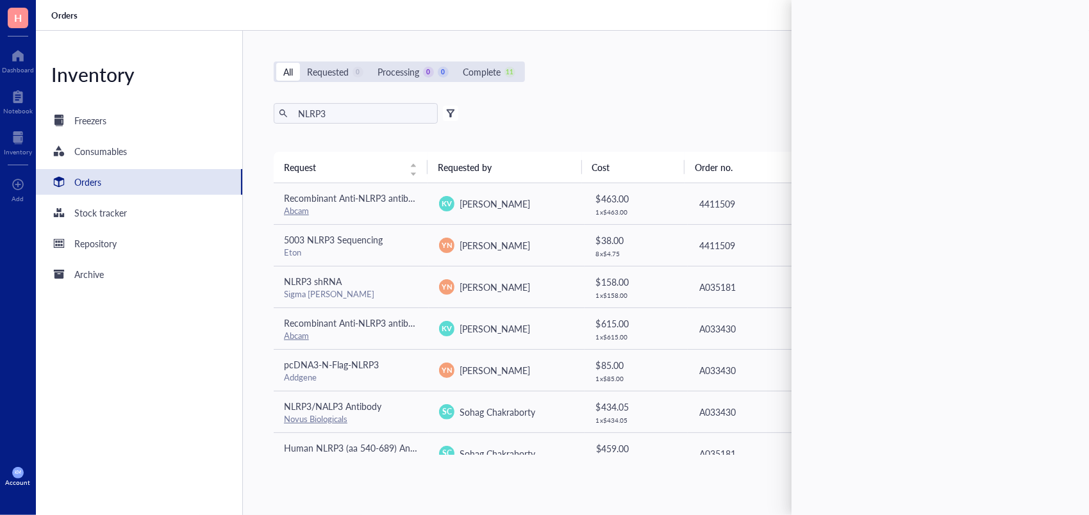
click at [574, 107] on div "NLRP3 Export Open archive" at bounding box center [662, 113] width 777 height 21
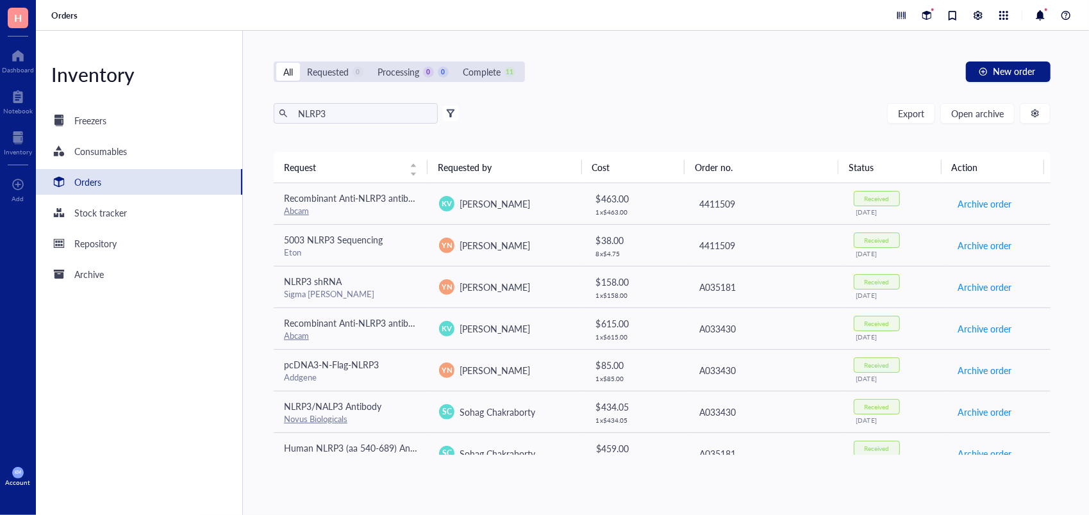
drag, startPoint x: 1050, startPoint y: 226, endPoint x: 1047, endPoint y: 256, distance: 30.9
click at [1047, 256] on div "Recombinant Anti-NLRP3 antibody [EPR23073-96] Abcam KV [PERSON_NAME] $ 463.00 1…" at bounding box center [662, 319] width 777 height 272
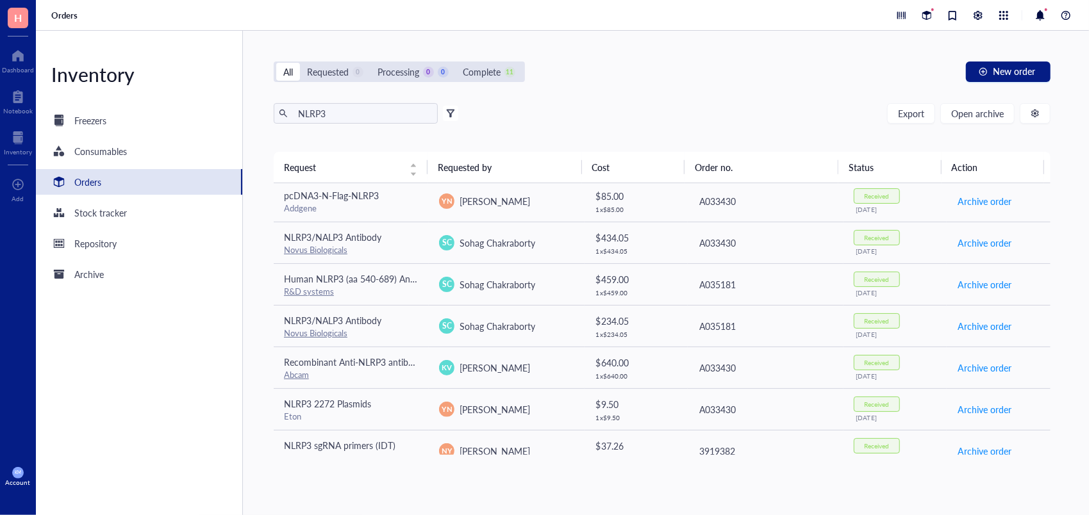
scroll to position [184, 0]
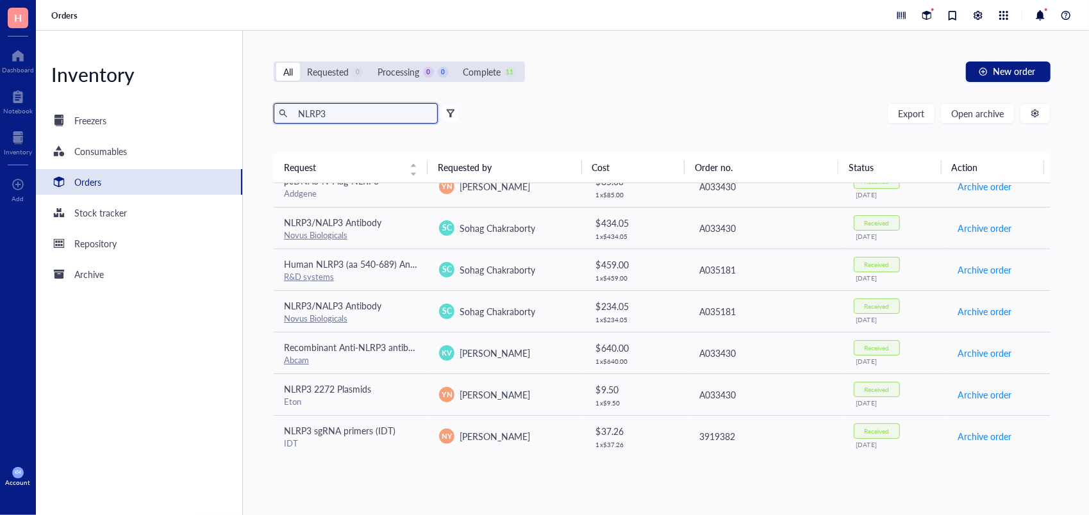
drag, startPoint x: 356, startPoint y: 113, endPoint x: 220, endPoint y: 99, distance: 137.2
click at [220, 99] on div "Inventory Freezers Consumables Orders Stock tracker Repository Archive All Requ…" at bounding box center [562, 273] width 1053 height 484
type input "S"
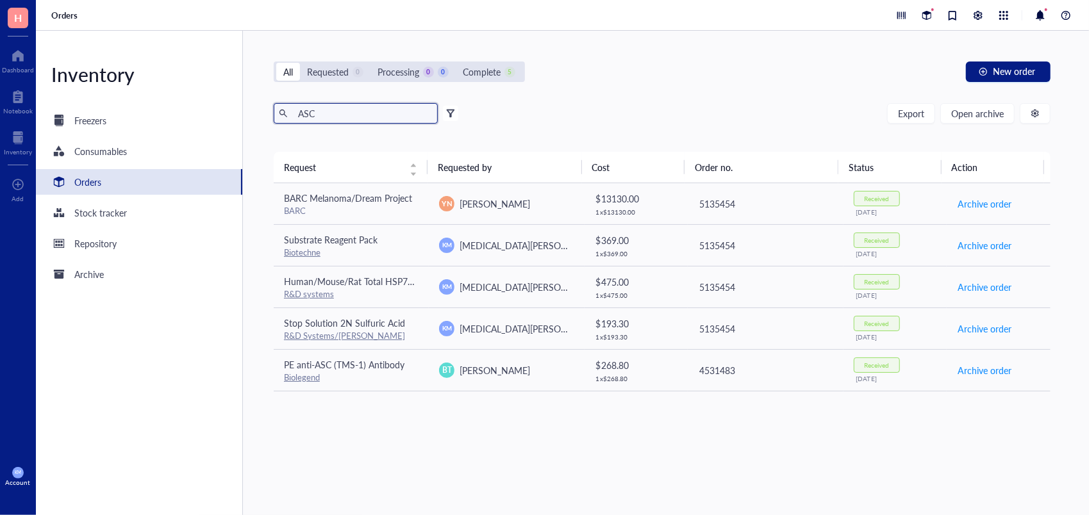
type input "ASC"
click at [1001, 74] on span "New order" at bounding box center [1014, 71] width 42 height 10
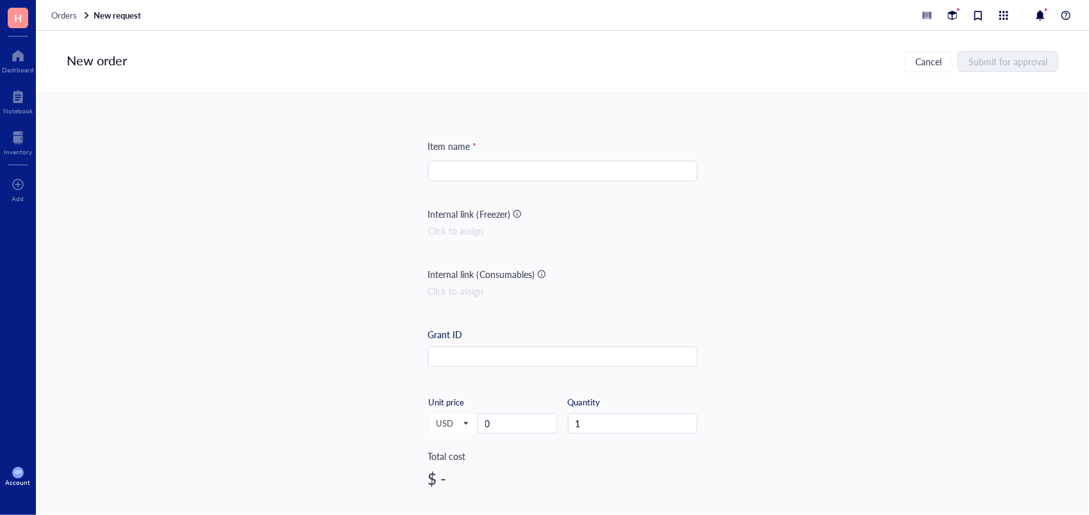
drag, startPoint x: 1082, startPoint y: 161, endPoint x: 1086, endPoint y: 269, distance: 107.1
click at [1086, 269] on div "Item name * Internal link (Freezer) Click to assign Internal link (Consumables)…" at bounding box center [562, 290] width 1053 height 395
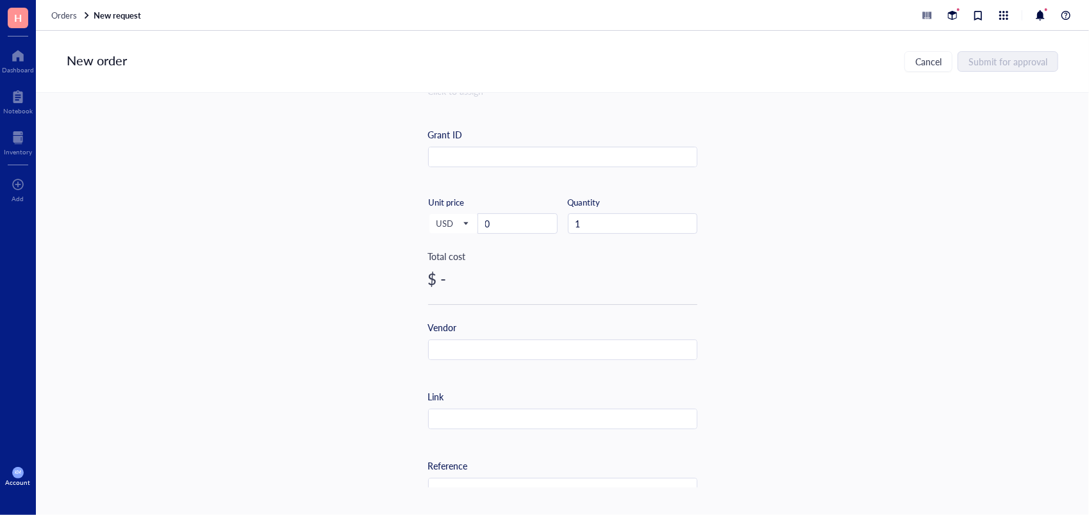
scroll to position [210, 0]
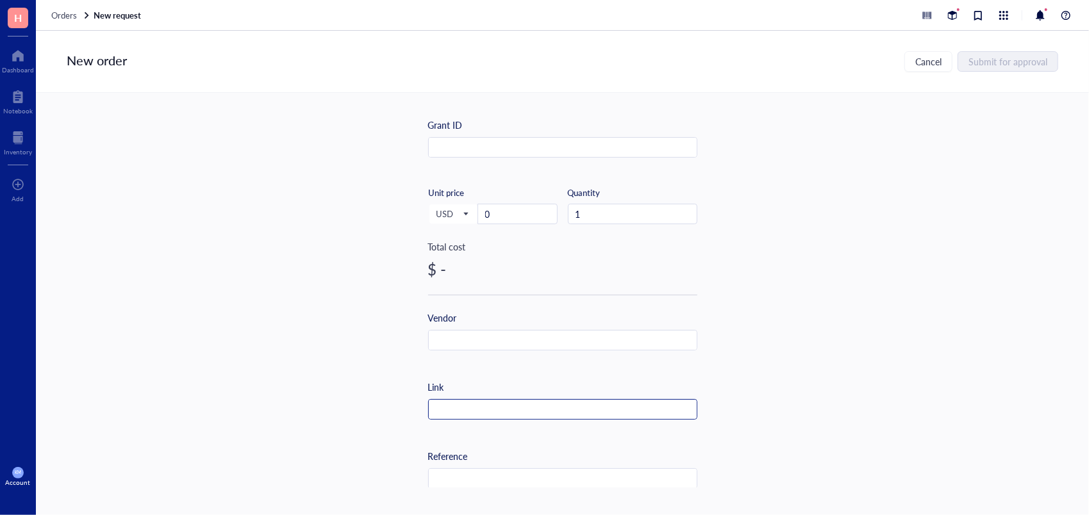
click at [552, 409] on input "text" at bounding box center [563, 410] width 268 height 21
paste input "[URL][DOMAIN_NAME]"
type input "[URL][DOMAIN_NAME]"
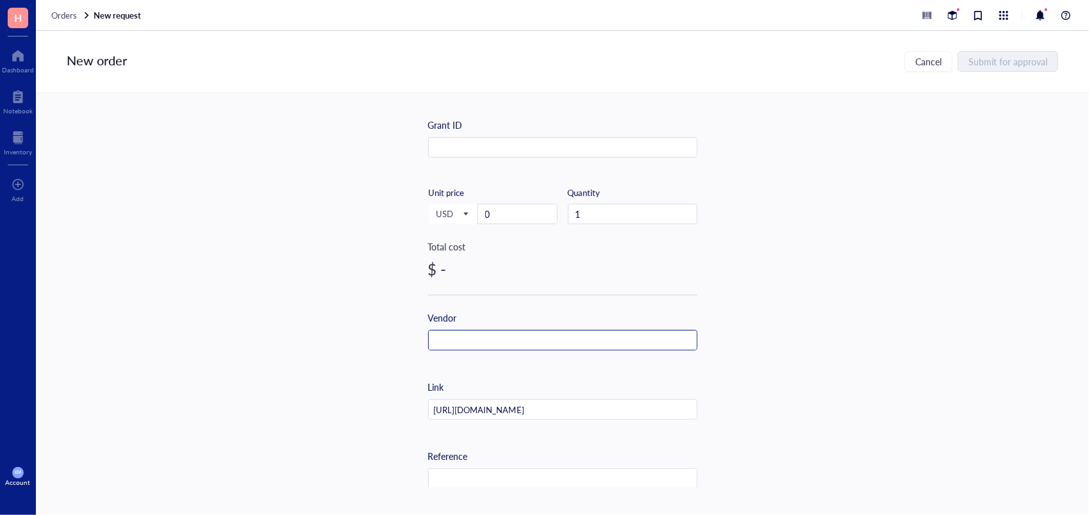
click at [491, 341] on input "text" at bounding box center [563, 341] width 268 height 21
click at [511, 216] on input "0" at bounding box center [517, 213] width 79 height 19
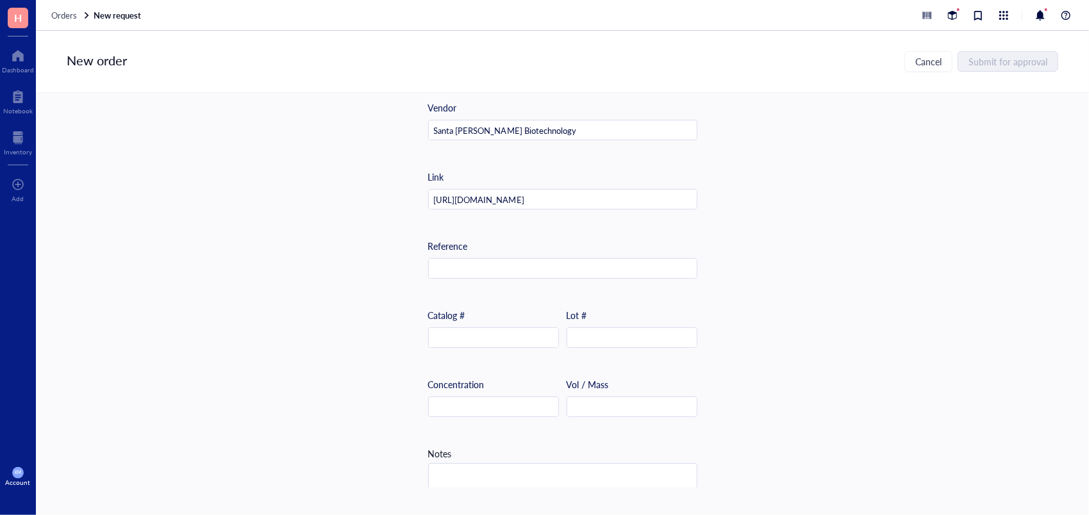
scroll to position [423, 0]
click at [525, 334] on input "text" at bounding box center [493, 335] width 129 height 21
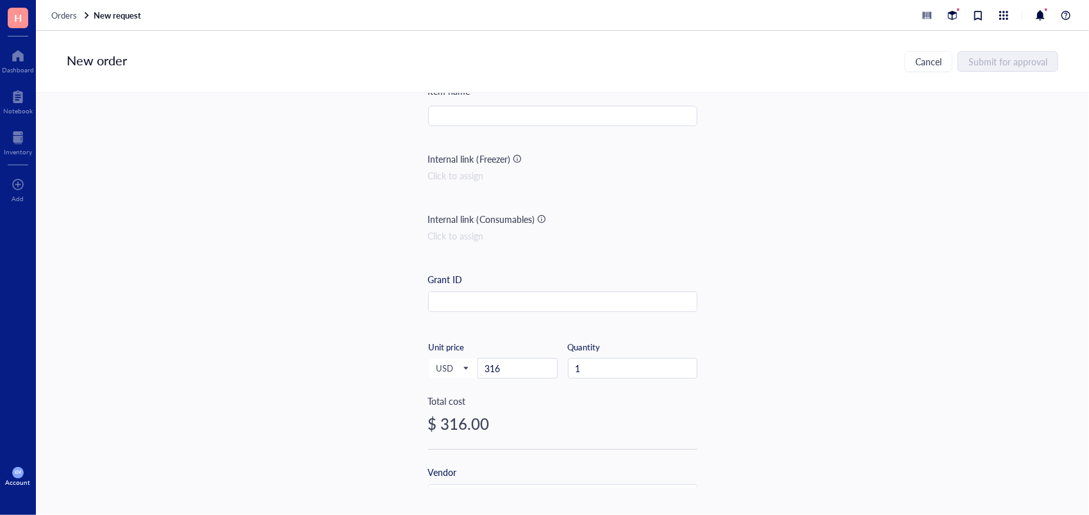
scroll to position [0, 0]
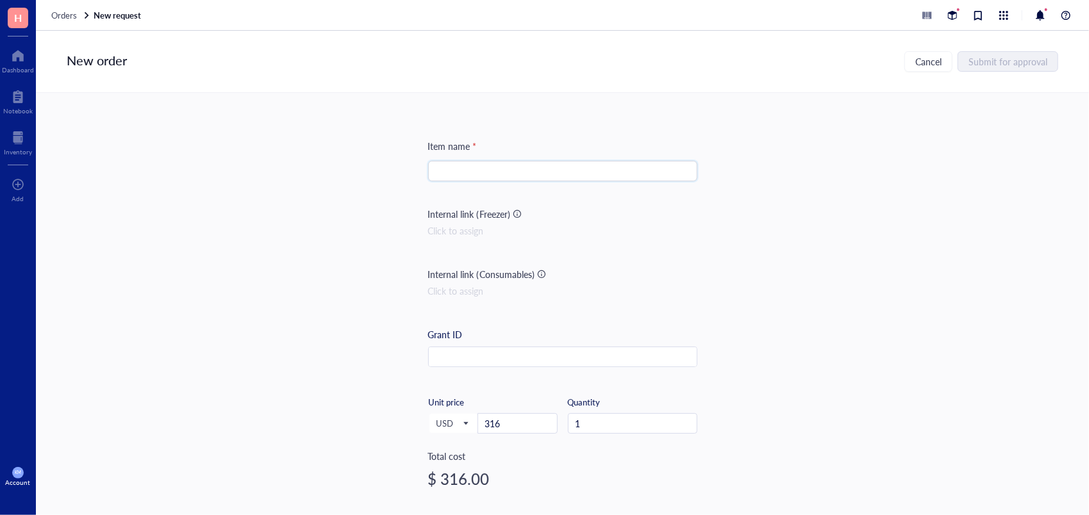
click at [510, 174] on input "search" at bounding box center [563, 170] width 254 height 19
paste input "ASC/TMS1/PYCARD Antibody (B-3): sc-514414"
type input "ASC/TMS1/PYCARD Antibody (B-3): sc-514414"
click at [1048, 68] on button "Submit for approval" at bounding box center [1008, 61] width 99 height 21
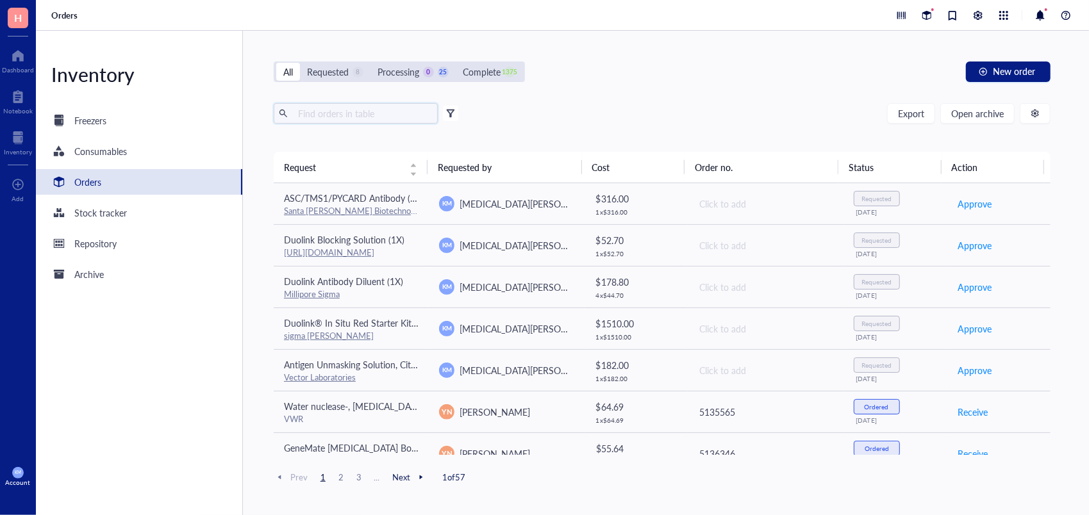
click at [391, 112] on input "text" at bounding box center [363, 113] width 140 height 19
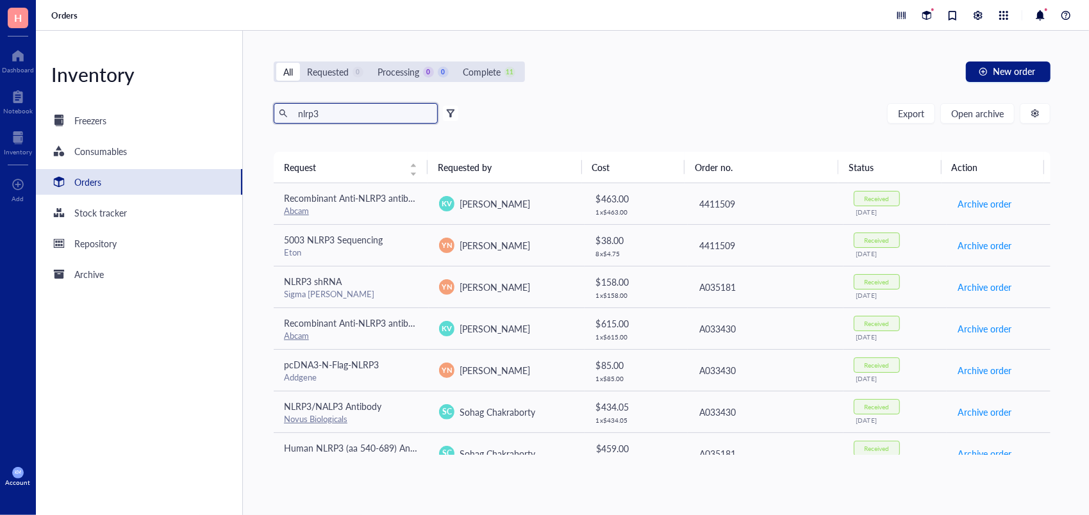
type input "nlrp3"
click at [394, 212] on div "Abcam" at bounding box center [351, 211] width 135 height 12
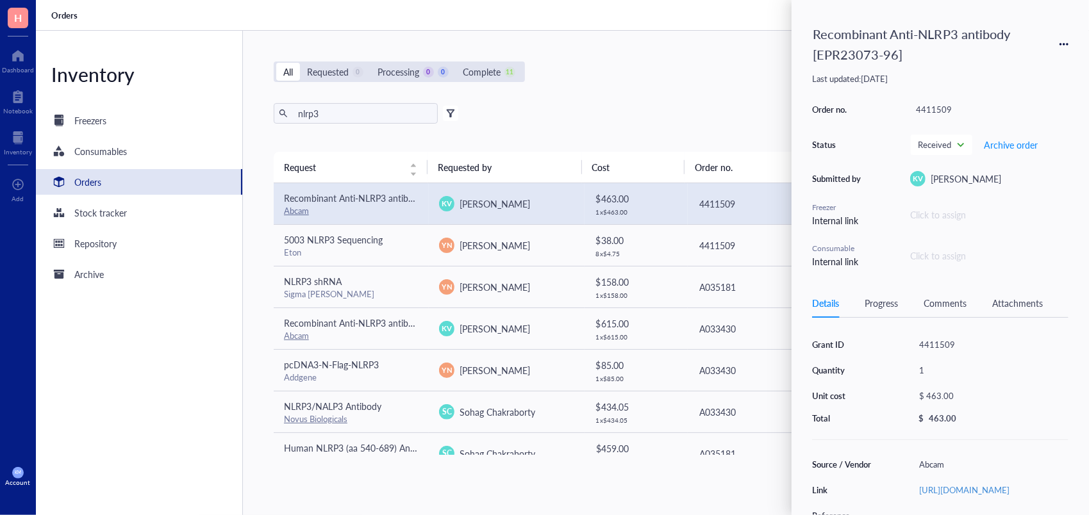
click at [804, 336] on div "Recombinant Anti-NLRP3 antibody [EPR23073-96] Last updated: [DATE] Order no. 44…" at bounding box center [939, 257] width 297 height 515
click at [855, 352] on div "Grant ID 4411509 Quantity 1 Unit cost $ 463.00 Total $ 463.00" at bounding box center [940, 380] width 256 height 88
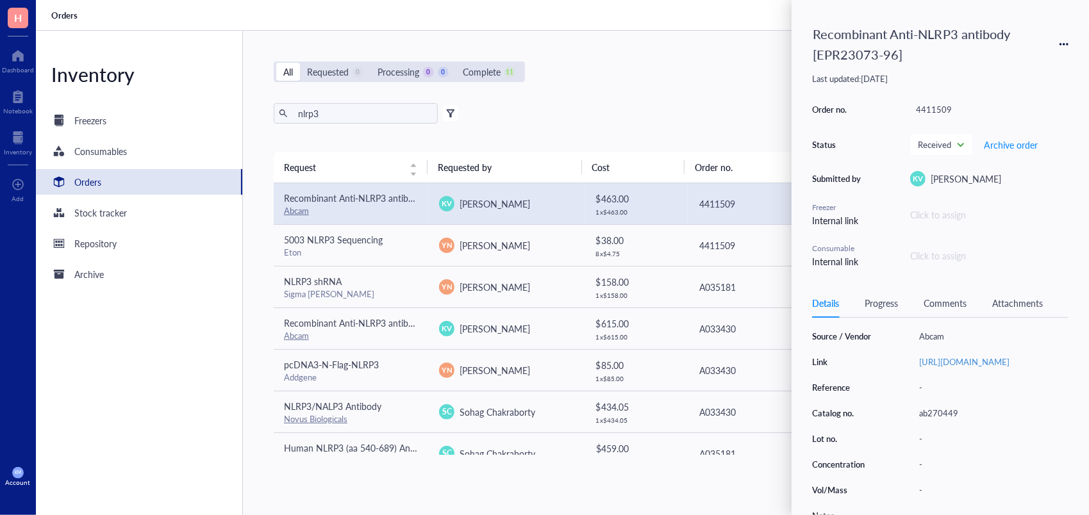
scroll to position [154, 0]
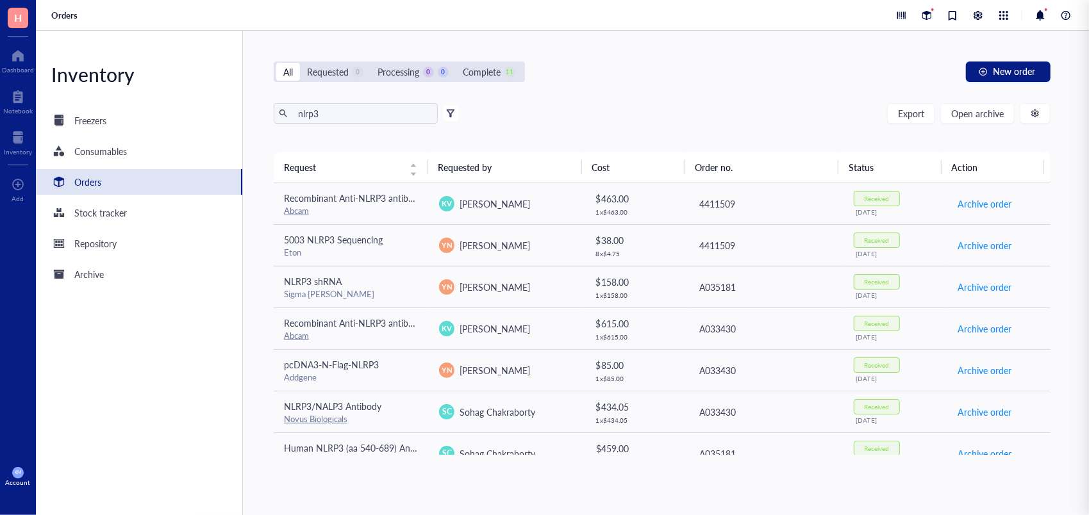
click at [619, 72] on div "All Requested 0 Processing 0 0 Complete 11 New order" at bounding box center [662, 72] width 777 height 21
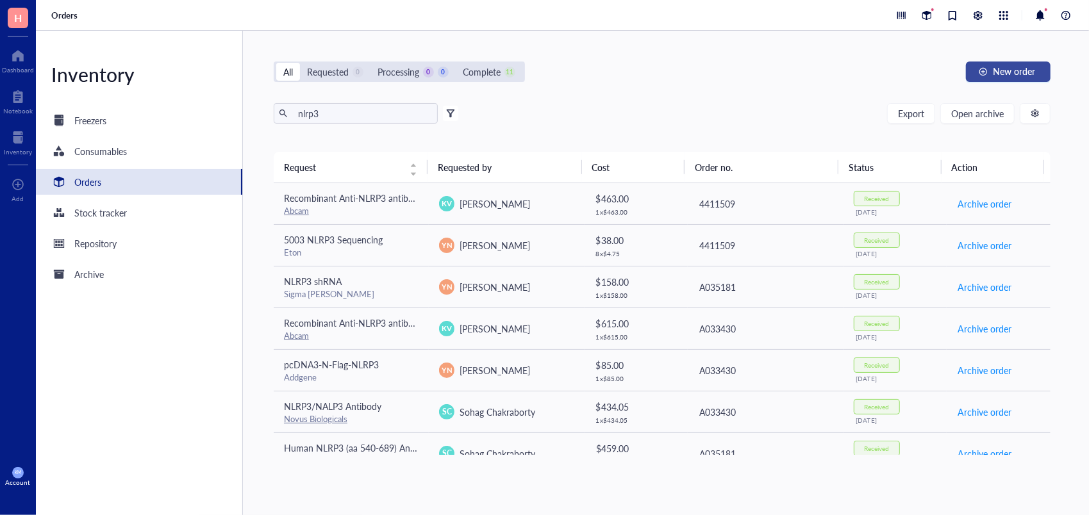
click at [996, 73] on span "New order" at bounding box center [1014, 71] width 42 height 10
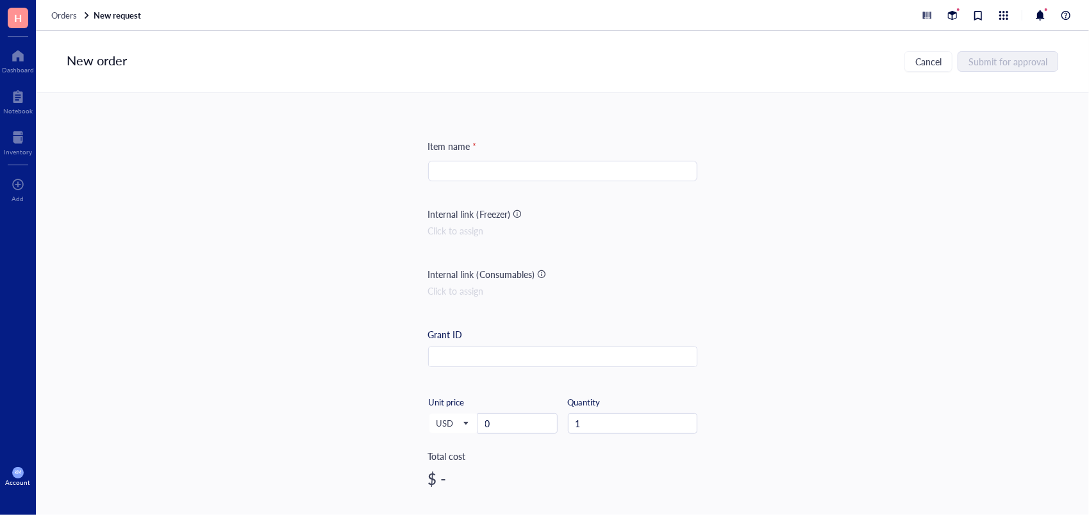
click at [585, 170] on input "search" at bounding box center [563, 170] width 254 height 19
paste input "R&D AF7010"
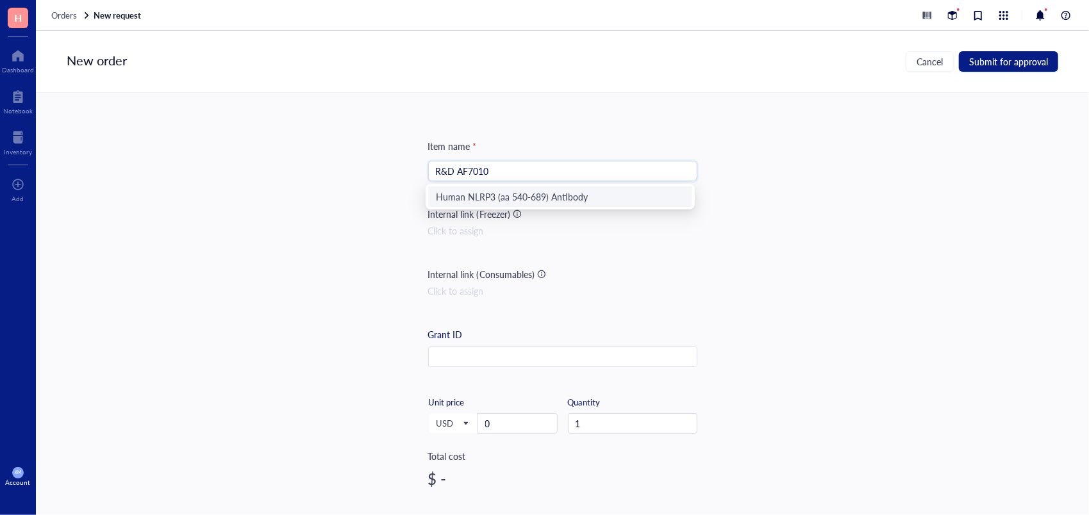
click at [522, 194] on div "Human NLRP3 (aa 540-689) Antibody" at bounding box center [560, 197] width 249 height 14
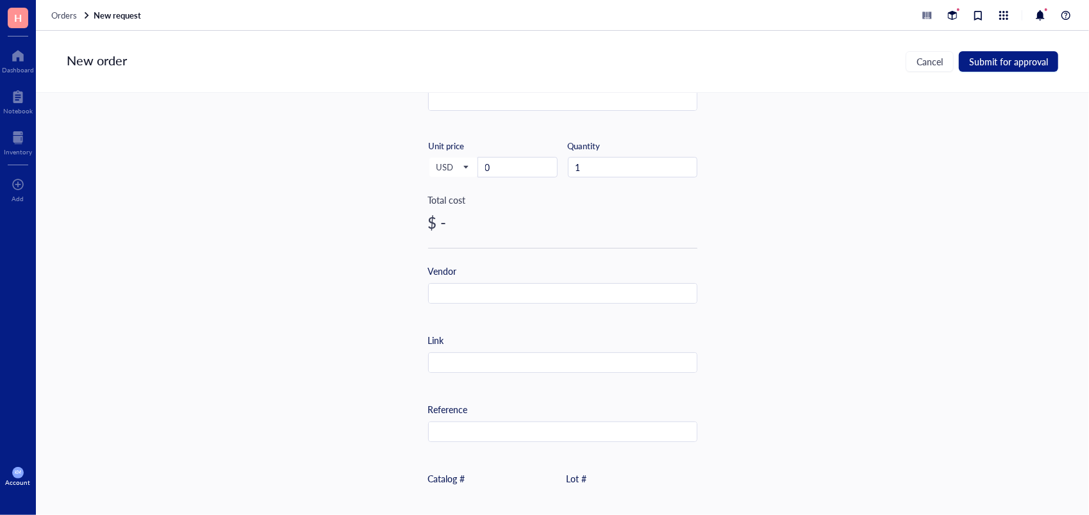
scroll to position [473, 0]
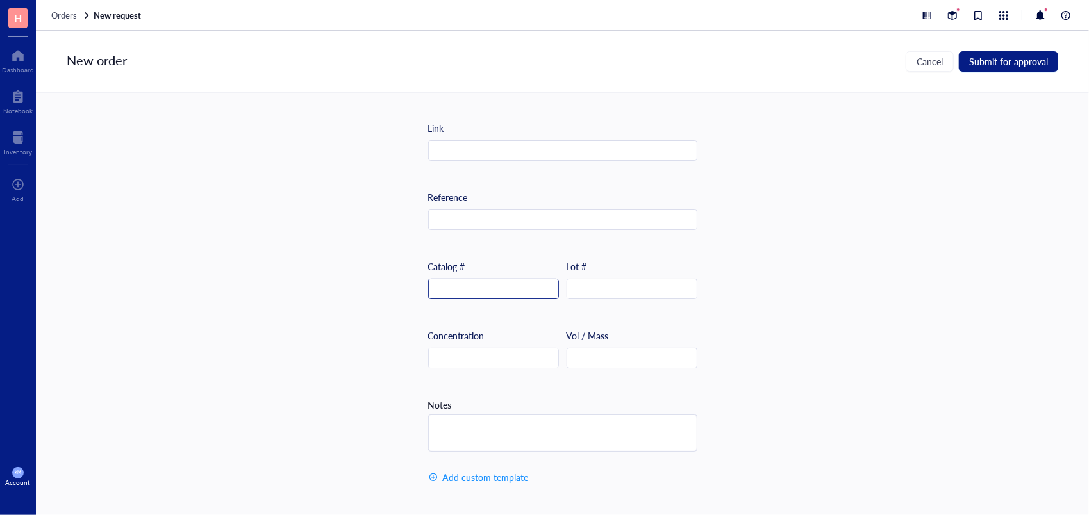
type input "Human NLRP3 (aa 540-689) Antibody"
click at [475, 286] on input "text" at bounding box center [493, 289] width 129 height 21
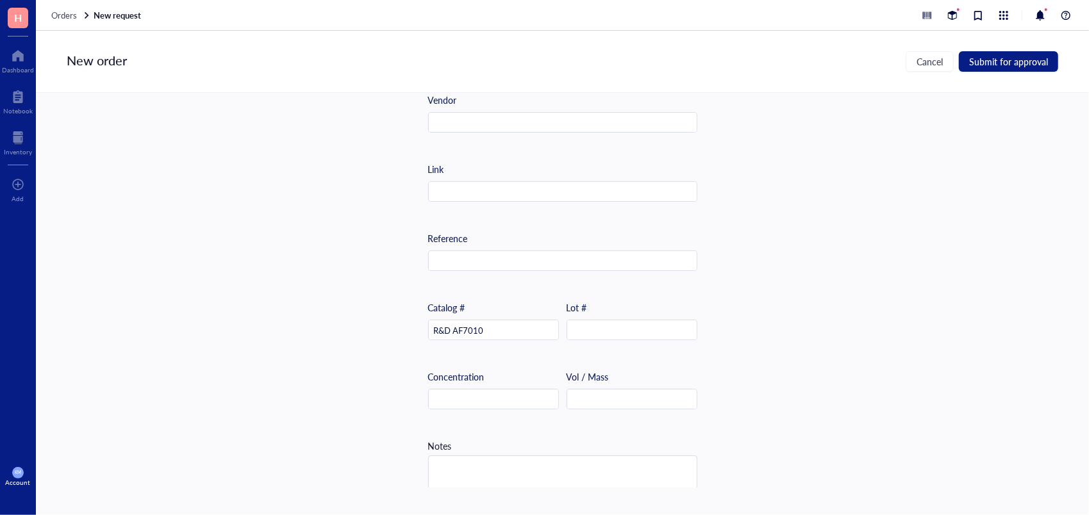
click at [797, 267] on div "Item name * Human NLRP3 (aa 540-689) Antibody Internal link (Freezer) Click to …" at bounding box center [562, 290] width 1053 height 395
drag, startPoint x: 451, startPoint y: 329, endPoint x: 393, endPoint y: 322, distance: 58.8
click at [393, 322] on div "Item name * Human NLRP3 (aa 540-689) Antibody Internal link (Freezer) Click to …" at bounding box center [562, 290] width 1053 height 395
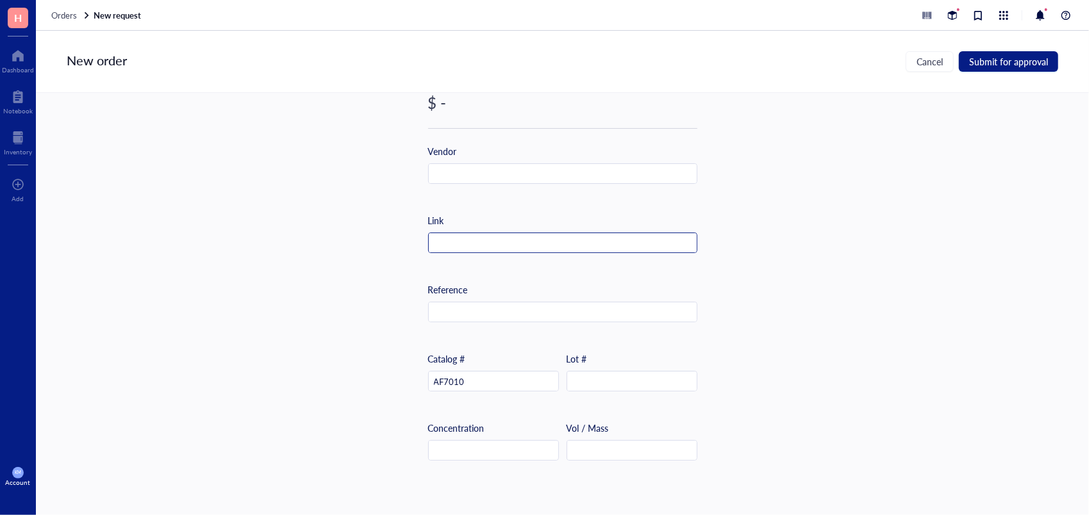
click at [476, 233] on input "text" at bounding box center [563, 243] width 268 height 21
paste input "[URL][DOMAIN_NAME]"
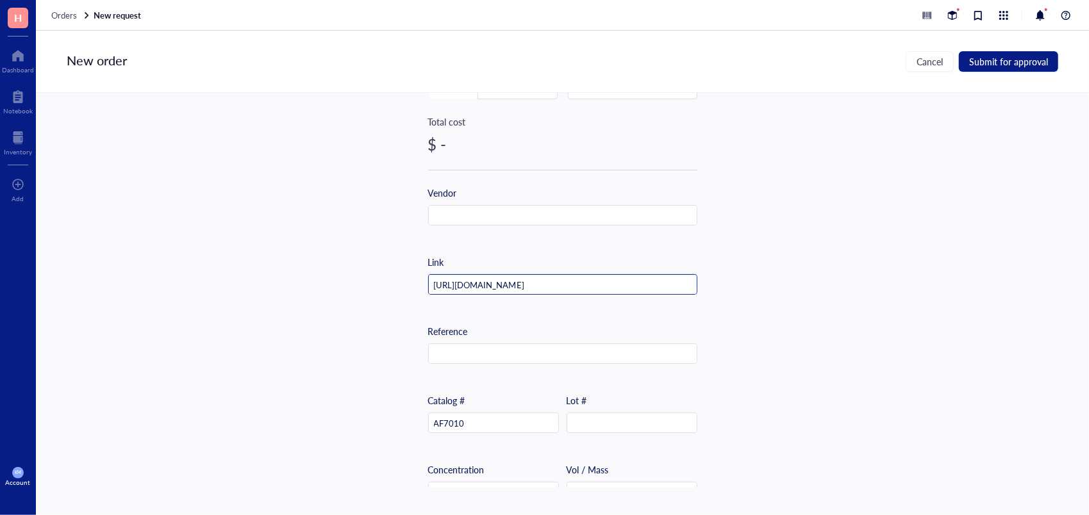
scroll to position [292, 0]
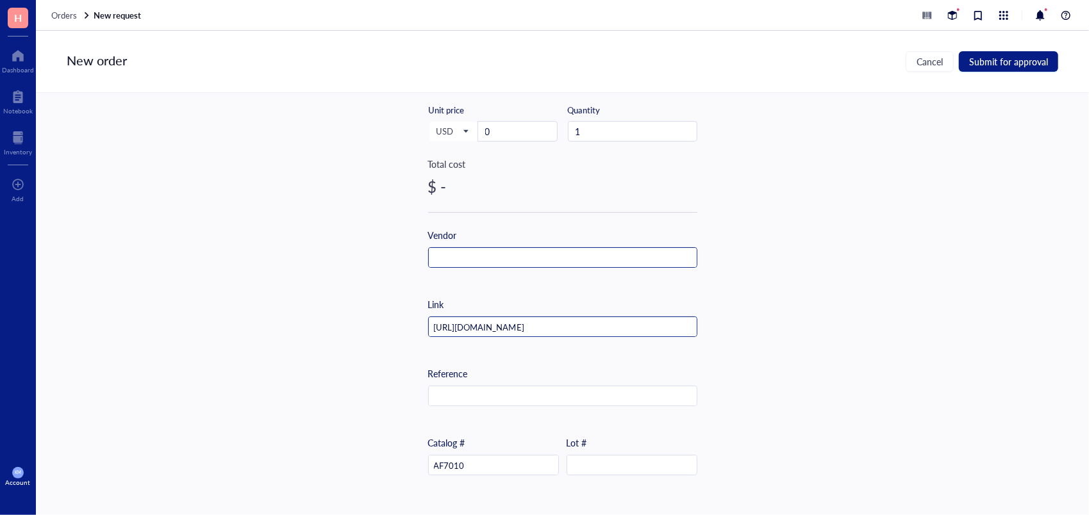
type input "[URL][DOMAIN_NAME]"
click at [511, 256] on input "text" at bounding box center [563, 258] width 268 height 21
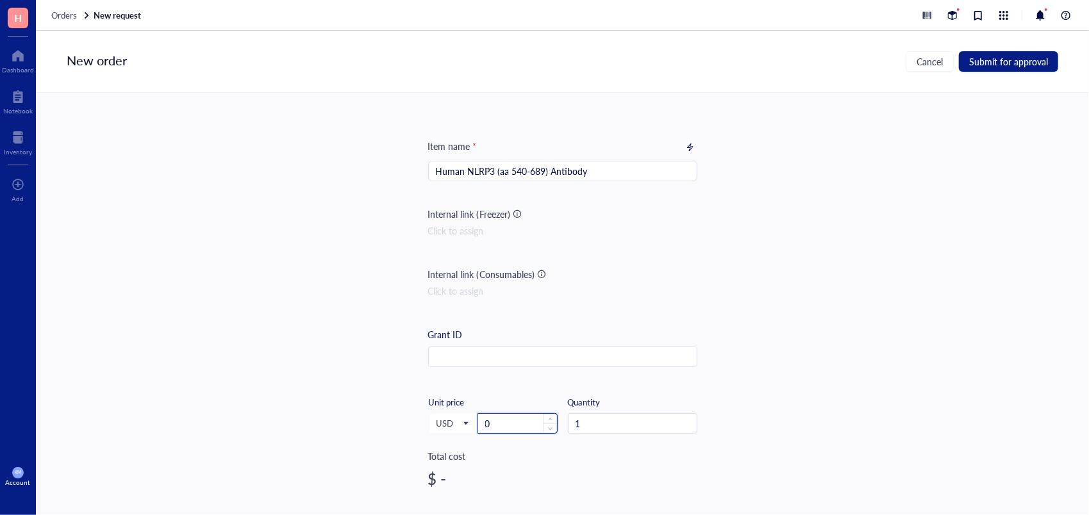
click at [501, 422] on input "0" at bounding box center [517, 423] width 79 height 19
click at [1020, 69] on button "Submit for approval" at bounding box center [1008, 61] width 99 height 21
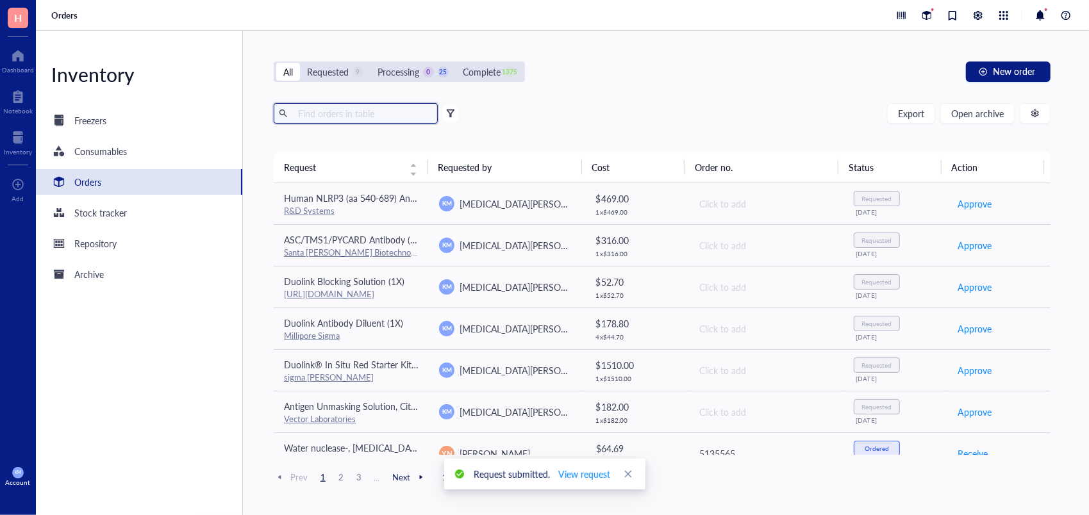
click at [327, 115] on input "text" at bounding box center [363, 113] width 140 height 19
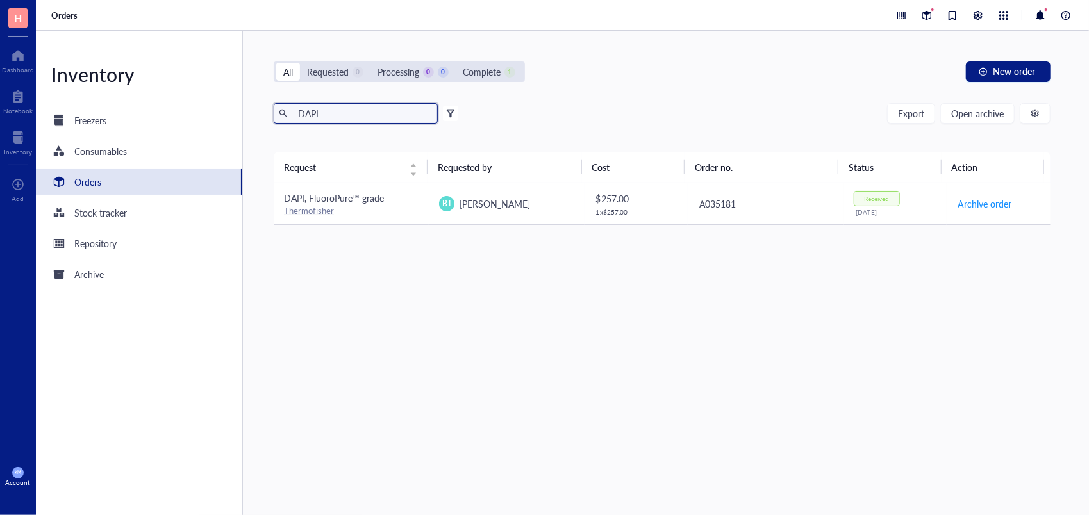
type input "DAPI"
click at [369, 203] on span "DAPI, FluoroPure™ grade" at bounding box center [334, 198] width 100 height 13
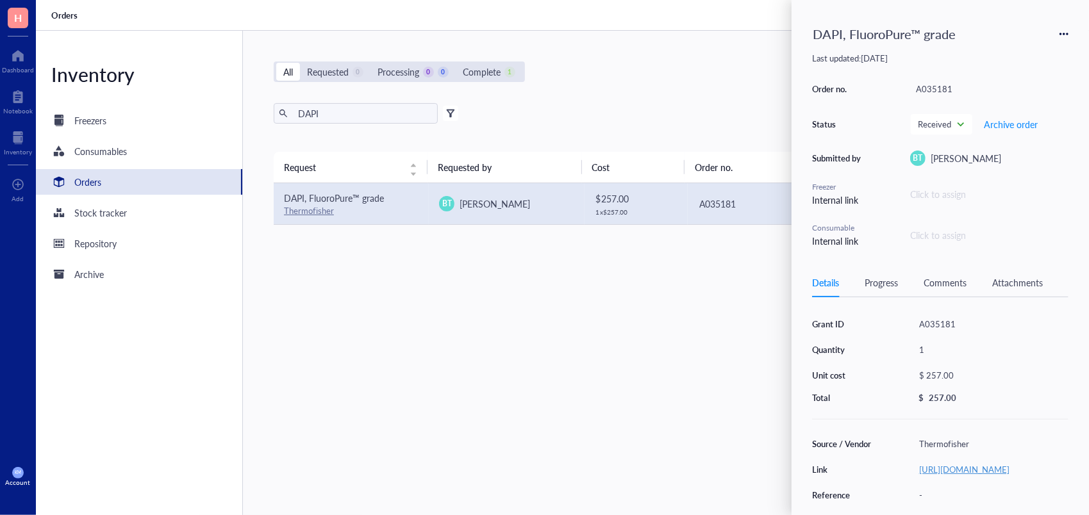
drag, startPoint x: 972, startPoint y: 486, endPoint x: 970, endPoint y: 477, distance: 9.7
click at [970, 477] on div "[URL][DOMAIN_NAME]" at bounding box center [990, 470] width 155 height 18
click at [970, 476] on link "[URL][DOMAIN_NAME]" at bounding box center [964, 469] width 90 height 12
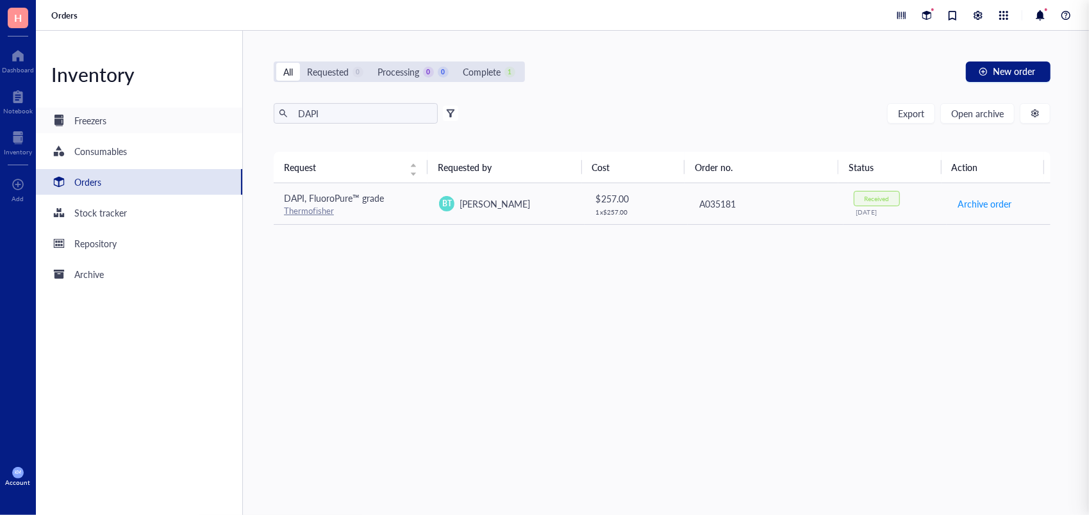
click at [91, 126] on div "Freezers" at bounding box center [90, 120] width 32 height 14
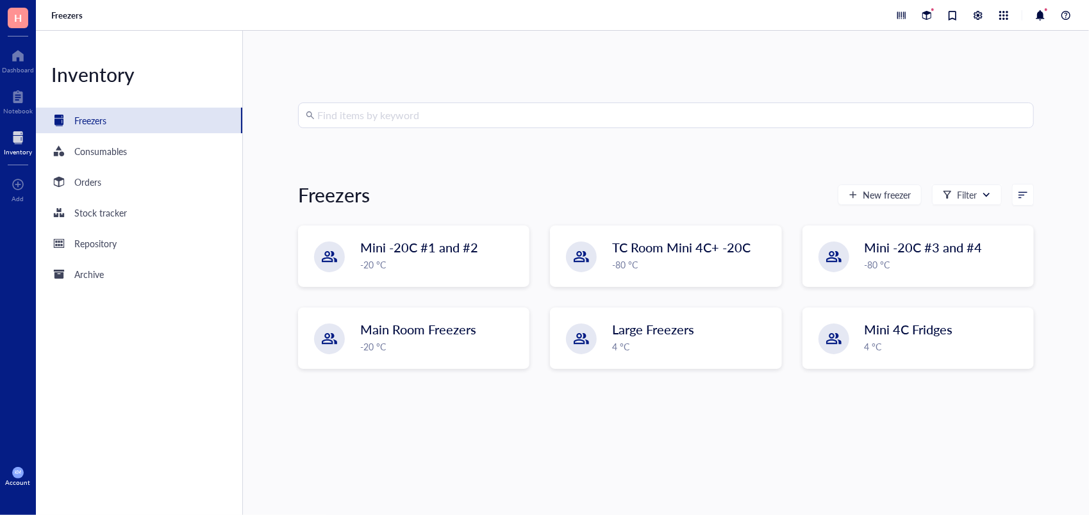
type input "d"
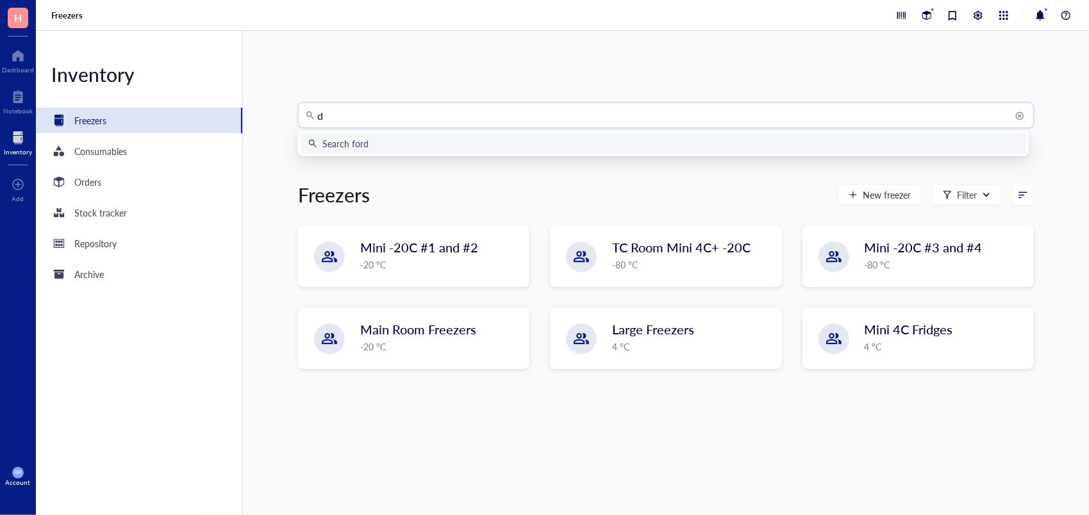
click at [383, 113] on input "d" at bounding box center [671, 115] width 709 height 24
type input "DAPI"
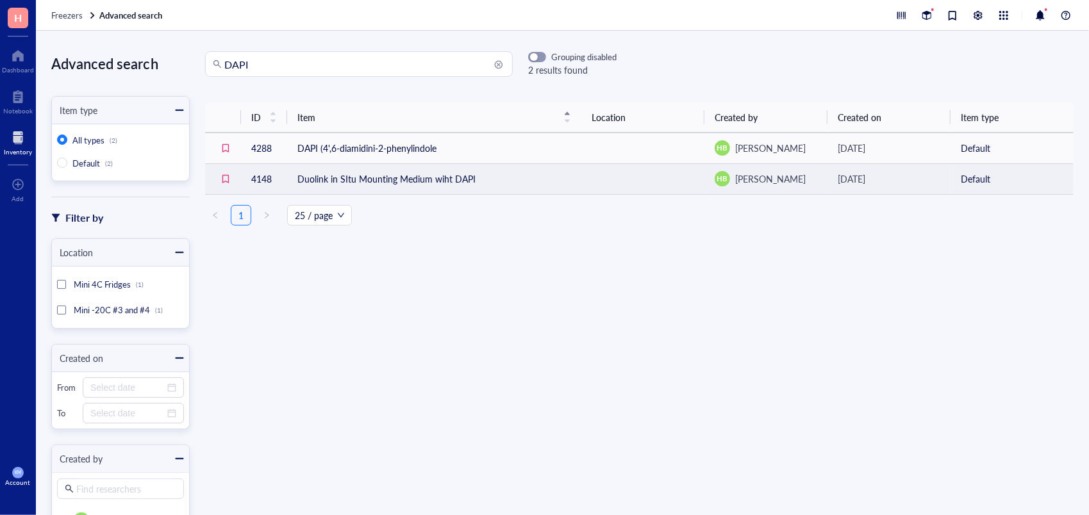
click at [502, 172] on td "Duolink in SItu Mounting Medium wiht DAPI" at bounding box center [434, 178] width 294 height 31
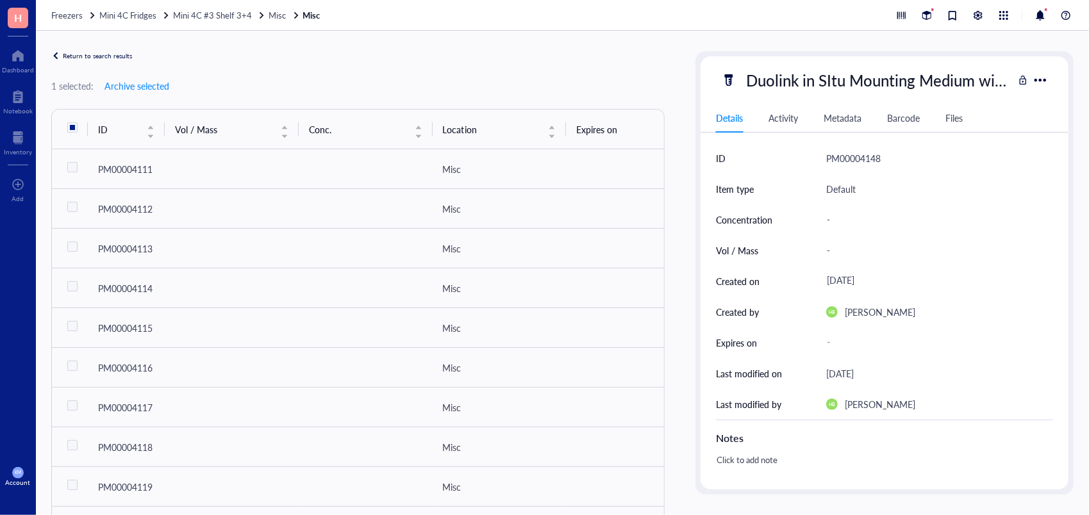
click at [63, 60] on div "Return to search results 1 selected: Archive selected ID Vol / Mass Conc. Locat…" at bounding box center [357, 272] width 613 height 443
click at [65, 55] on div "Return to search results" at bounding box center [97, 56] width 69 height 8
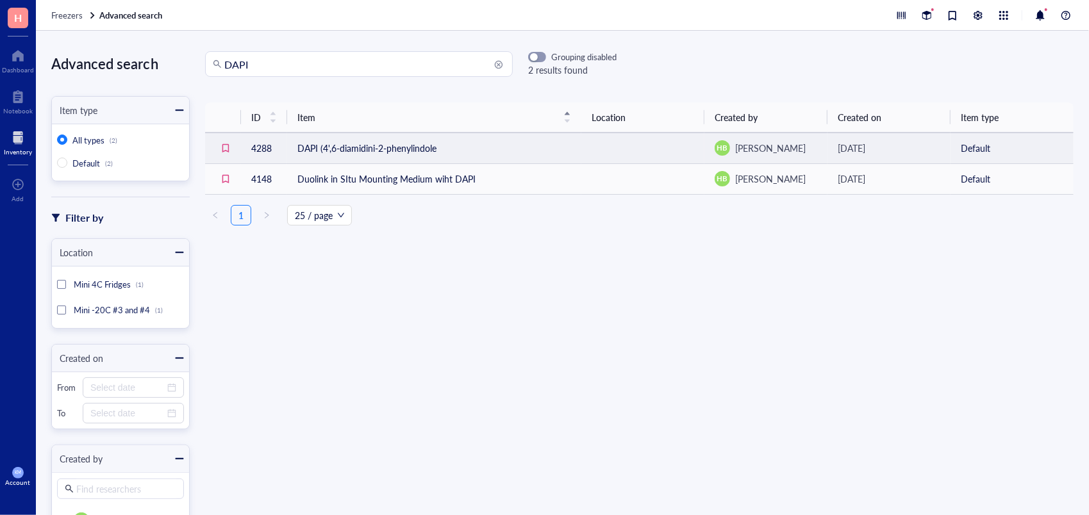
click at [395, 158] on td "DAPI (4',6-diamidini-2-phenylindole" at bounding box center [434, 148] width 294 height 31
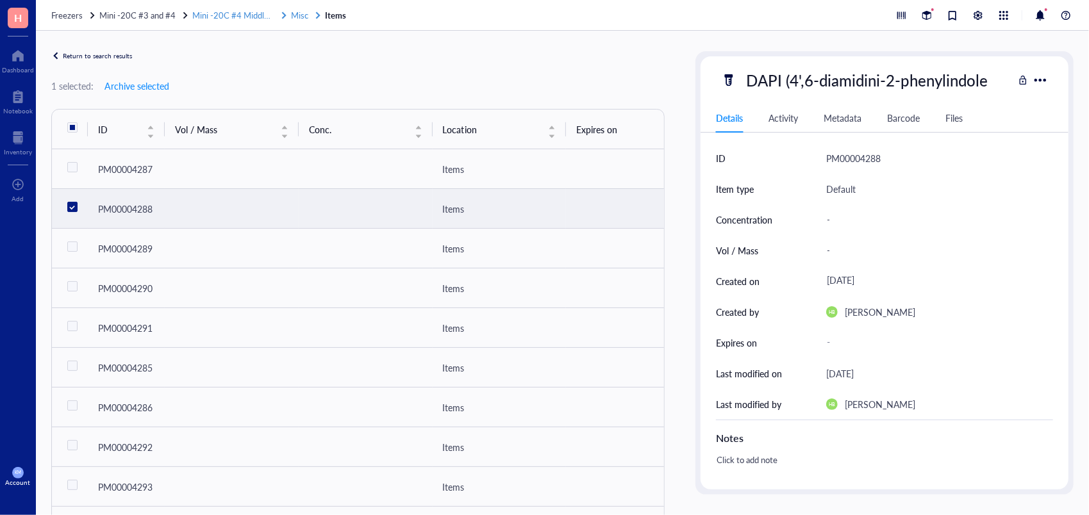
click at [297, 10] on span "Misc" at bounding box center [299, 15] width 17 height 12
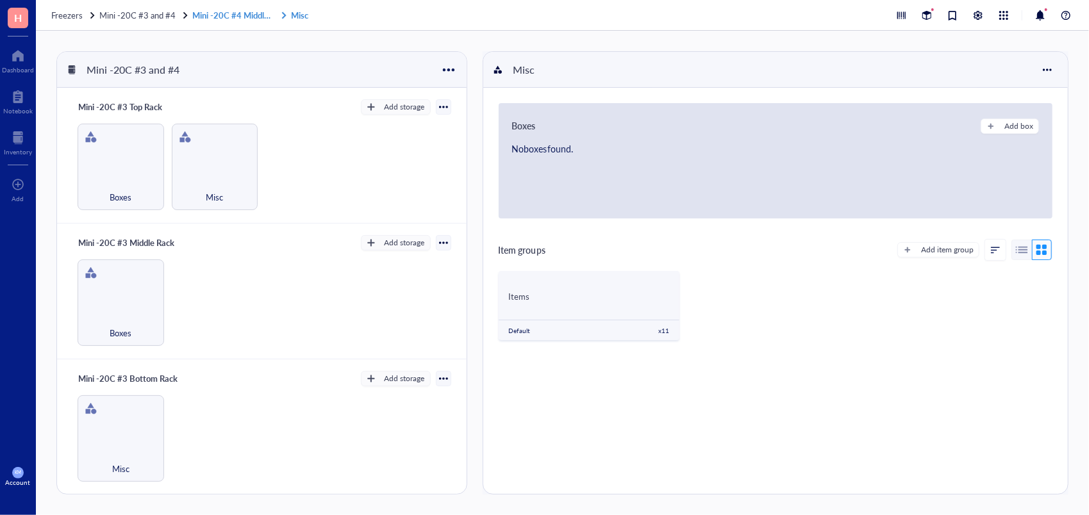
click at [270, 15] on link "Mini -20C #4 Middle Rack Misc" at bounding box center [251, 16] width 119 height 12
click at [252, 15] on link "Mini -20C #4 Middle Rack Misc" at bounding box center [251, 16] width 119 height 12
drag, startPoint x: 467, startPoint y: 166, endPoint x: 464, endPoint y: 192, distance: 26.4
click at [464, 192] on div "Mini -20C #3 Top Rack Add storage Boxes Misc Mini -20C #3 Middle Rack Add stora…" at bounding box center [261, 309] width 409 height 442
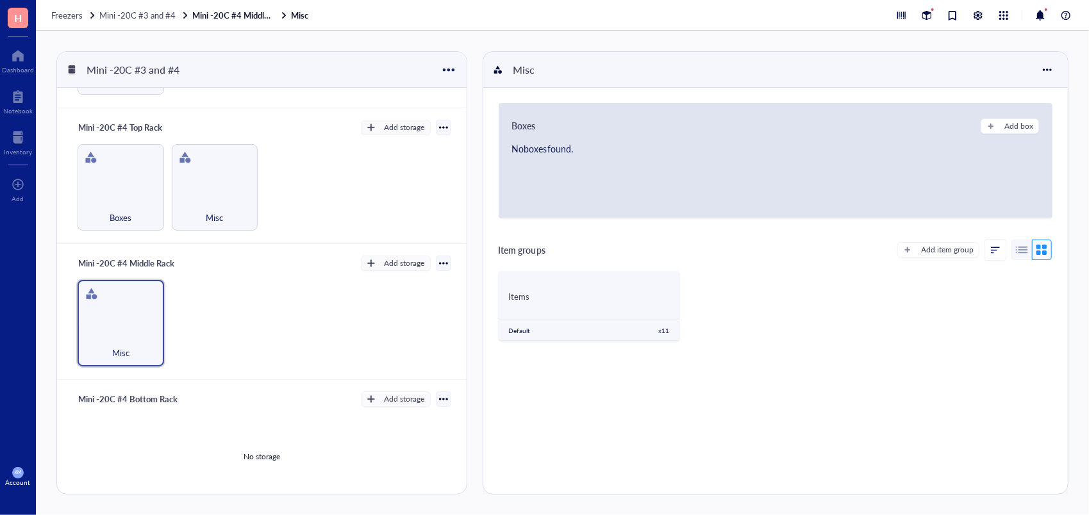
scroll to position [398, 0]
